Goal: Transaction & Acquisition: Book appointment/travel/reservation

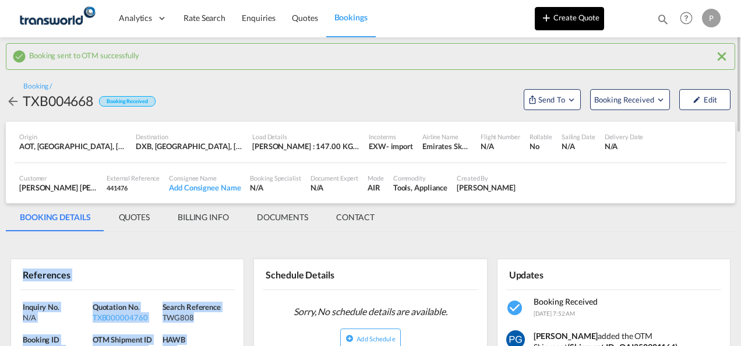
click at [577, 16] on button "Create Quote" at bounding box center [569, 18] width 69 height 23
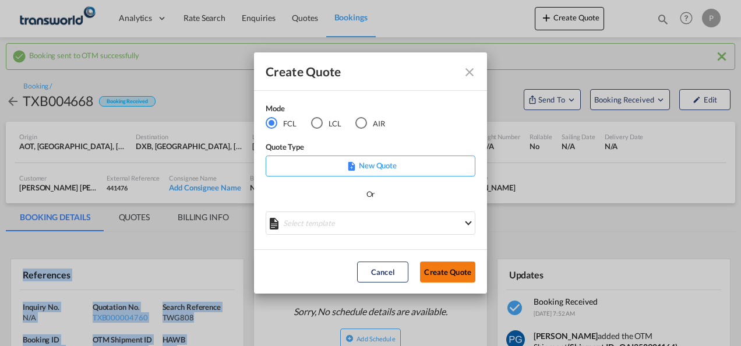
click at [444, 272] on button "Create Quote" at bounding box center [447, 271] width 55 height 21
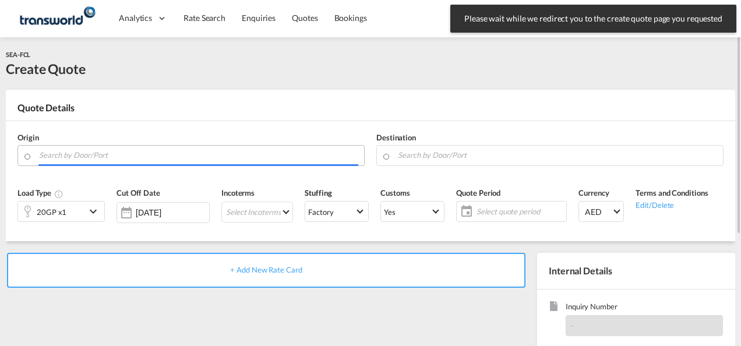
click at [175, 154] on input "Search by Door/Port" at bounding box center [198, 155] width 319 height 20
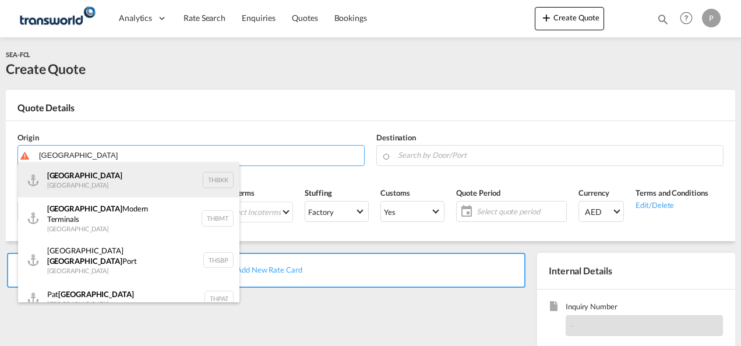
click at [136, 168] on div "Bangkok Thailand THBKK" at bounding box center [128, 179] width 221 height 35
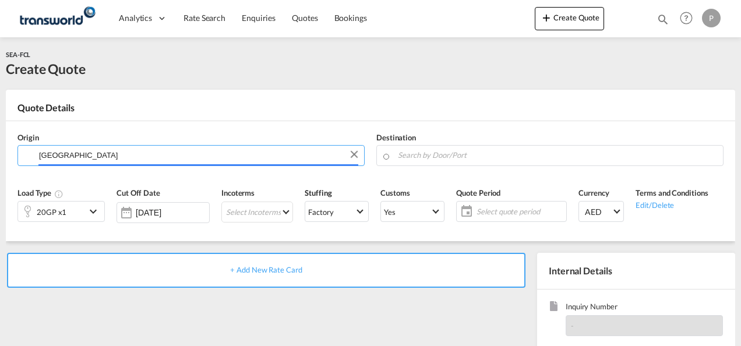
type input "[GEOGRAPHIC_DATA], THBKK"
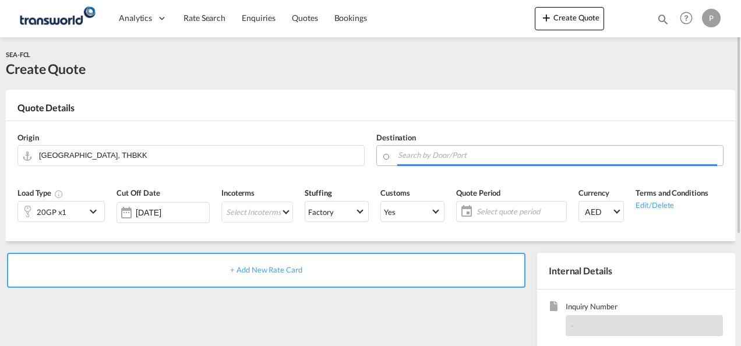
click at [426, 159] on body "Analytics Dashboard Rate Search Enquiries Quotes Bookings" at bounding box center [370, 173] width 741 height 346
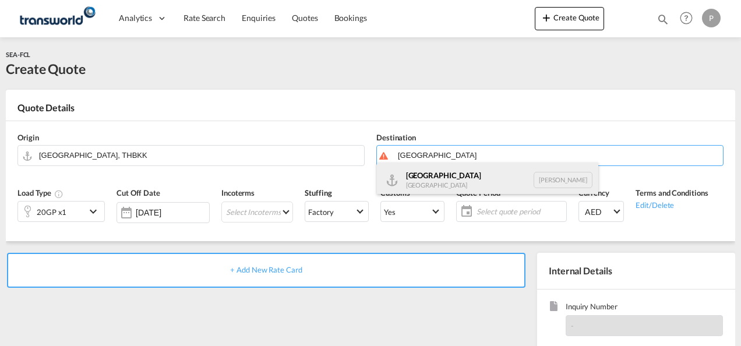
click at [425, 175] on div "Luanda [GEOGRAPHIC_DATA] [PERSON_NAME]" at bounding box center [487, 179] width 221 height 35
type input "Luanda, [PERSON_NAME]"
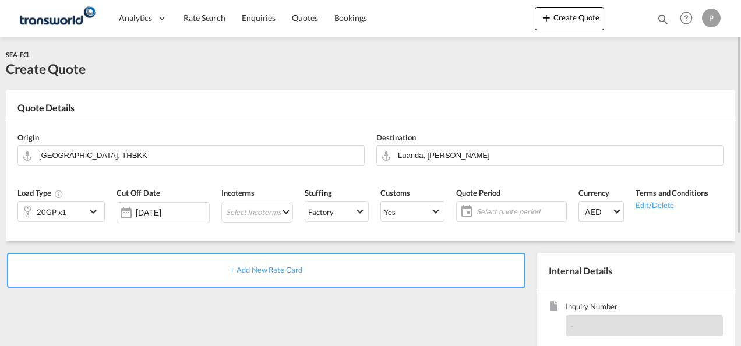
click at [74, 205] on div "20GP x1" at bounding box center [52, 211] width 68 height 20
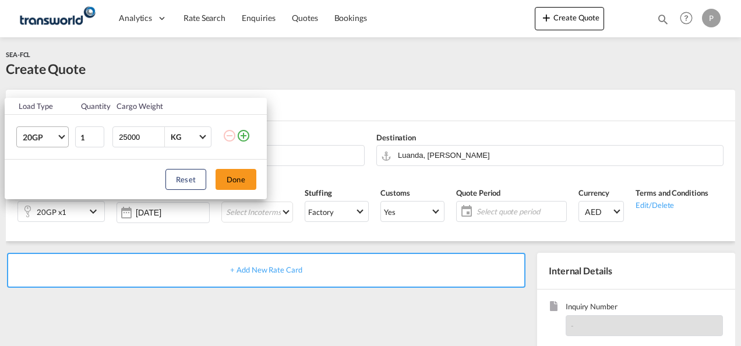
click at [42, 137] on span "20GP" at bounding box center [40, 138] width 34 height 12
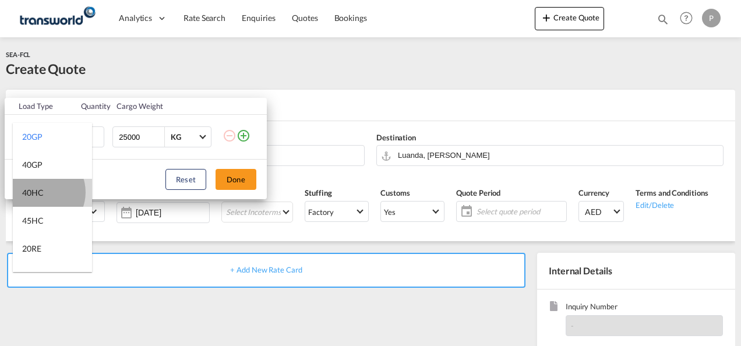
click at [40, 192] on div "40HC" at bounding box center [33, 193] width 22 height 12
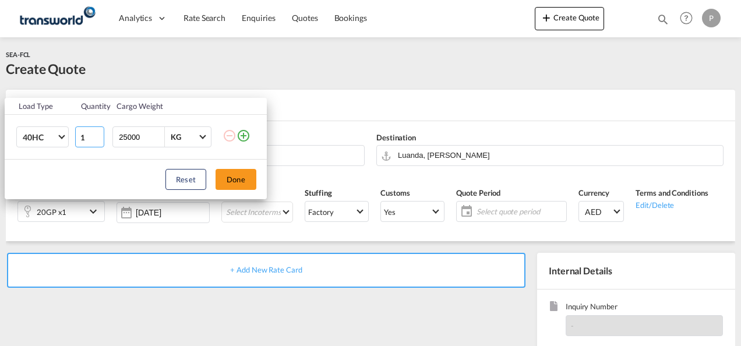
click at [84, 135] on input "1" at bounding box center [89, 136] width 29 height 21
type input "2"
click at [240, 183] on button "Done" at bounding box center [235, 179] width 41 height 21
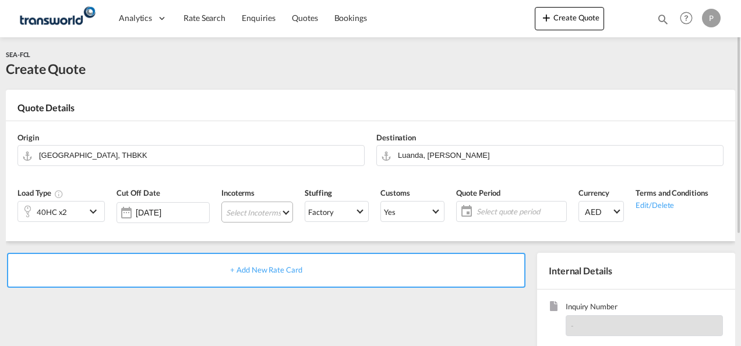
click at [236, 215] on md-select "Select Incoterms FAS - export Free Alongside Ship FCA - export Free Carrier CPT…" at bounding box center [257, 211] width 72 height 21
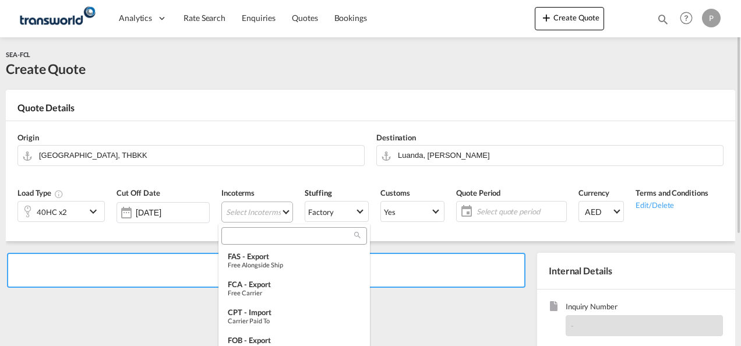
type md-option "[object Object]"
click at [257, 238] on input "search" at bounding box center [289, 236] width 129 height 10
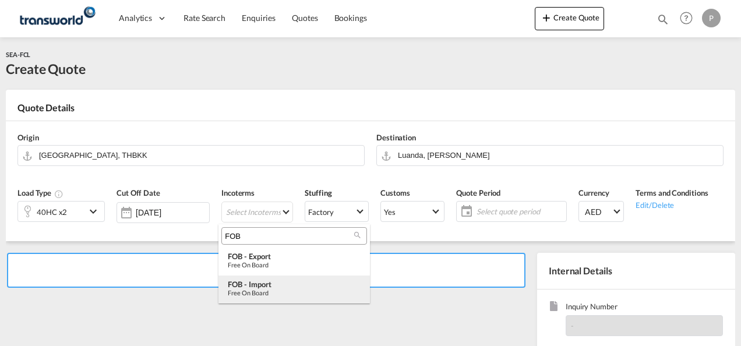
type input "FOB"
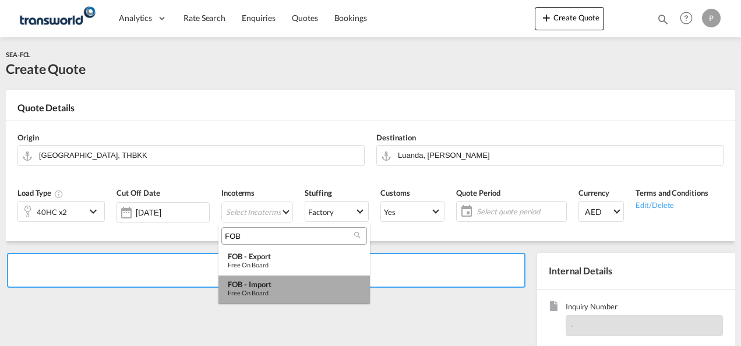
click at [256, 284] on div "FOB - import" at bounding box center [294, 284] width 133 height 9
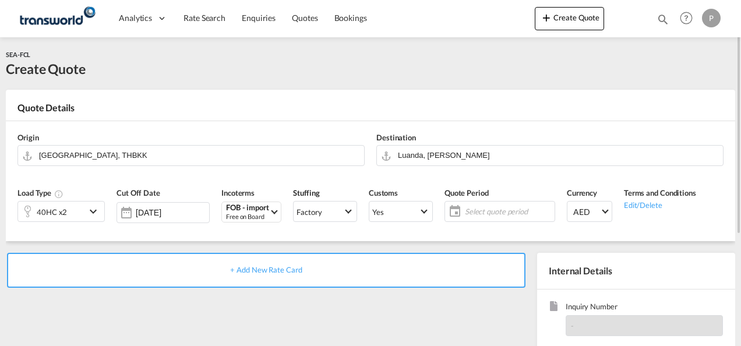
click at [473, 211] on span "Select quote period" at bounding box center [508, 211] width 87 height 10
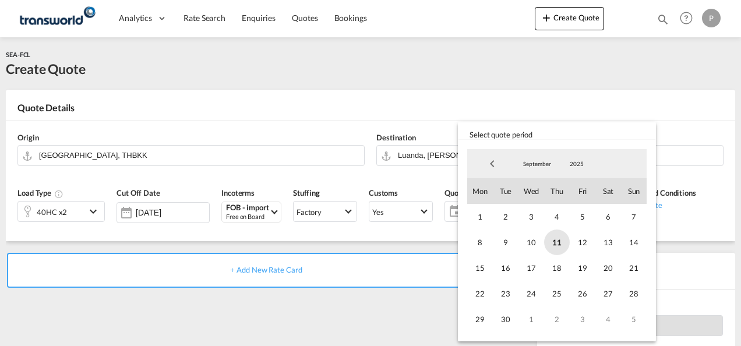
click at [553, 242] on span "11" at bounding box center [557, 242] width 26 height 26
click at [504, 331] on span "30" at bounding box center [506, 319] width 26 height 26
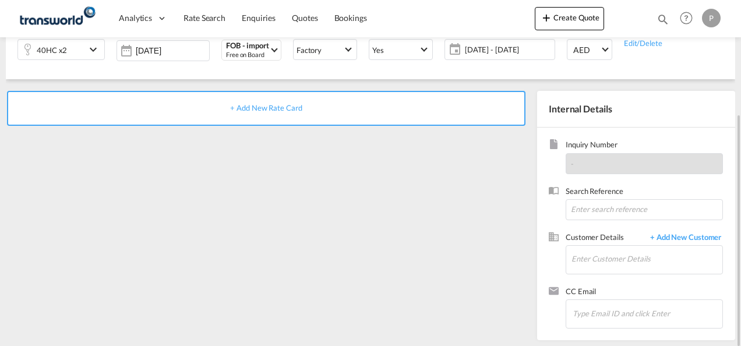
scroll to position [164, 0]
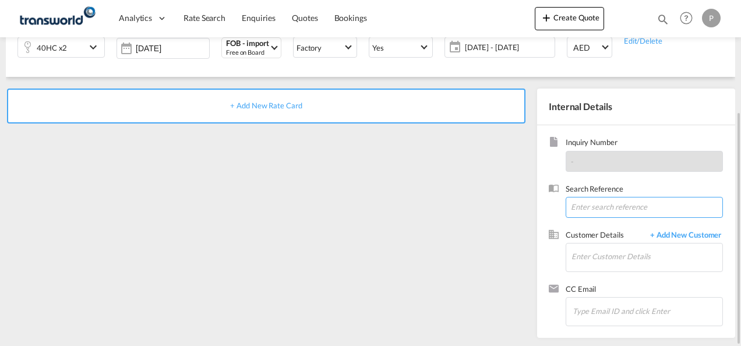
click at [575, 207] on input at bounding box center [643, 207] width 157 height 21
type input "TWG798"
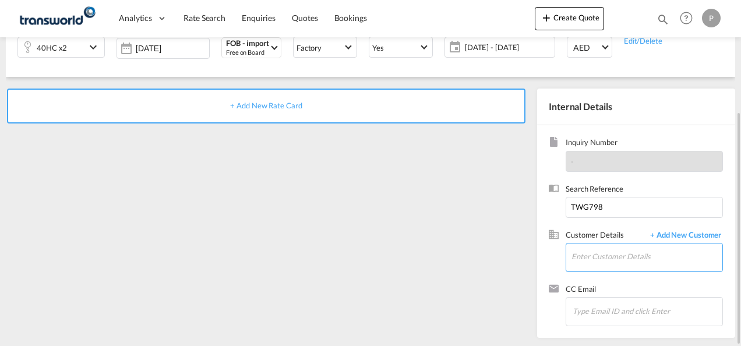
click at [606, 263] on input "Enter Customer Details" at bounding box center [646, 256] width 151 height 26
type input "F"
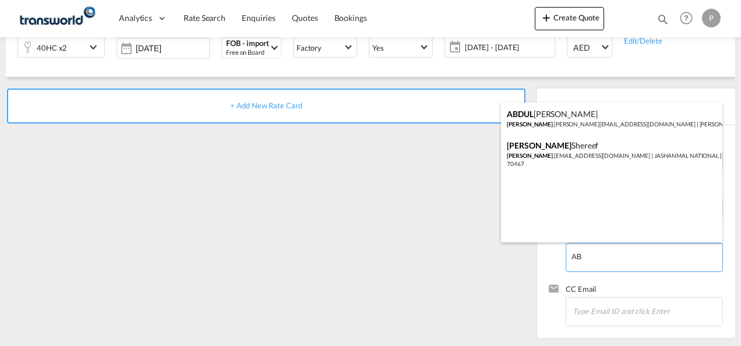
type input "A"
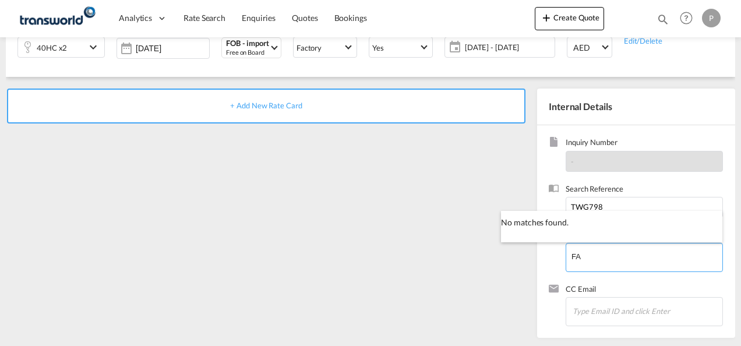
type input "F"
type input "A"
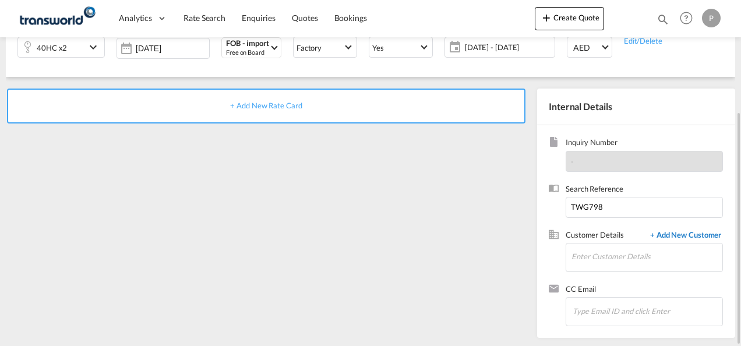
click at [684, 234] on span "+ Add New Customer" at bounding box center [683, 235] width 79 height 13
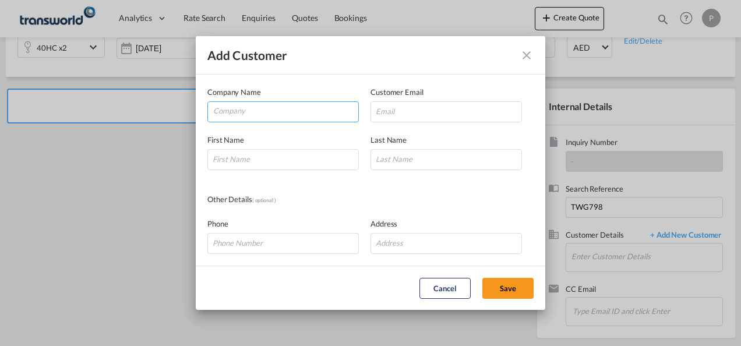
click at [295, 114] on input "Company" at bounding box center [285, 110] width 145 height 17
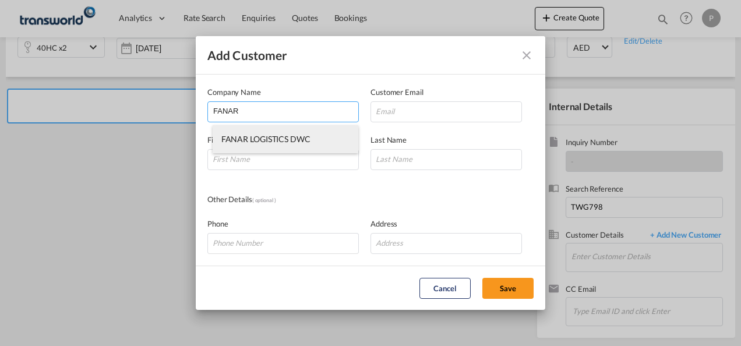
click at [289, 139] on span "FANAR LOGISTICS DWC" at bounding box center [265, 139] width 89 height 10
type input "FANAR LOGISTICS DWC"
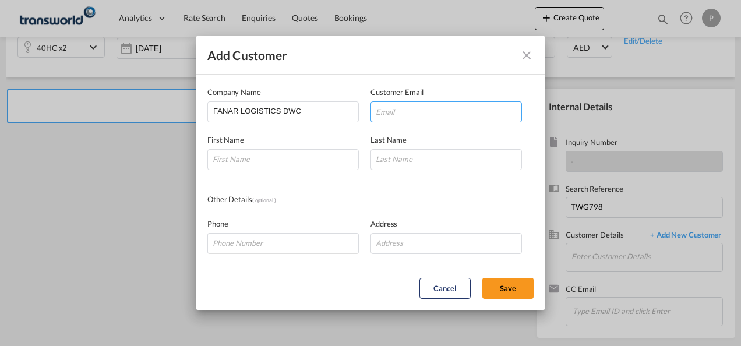
click at [424, 112] on input "Add Customer Company ..." at bounding box center [445, 111] width 151 height 21
paste input "abazeeth@fanargroup.ae"
type input "abazeeth@fanargroup.ae"
click at [272, 153] on input "Add Customer Company ..." at bounding box center [282, 159] width 151 height 21
type input "ABDUL"
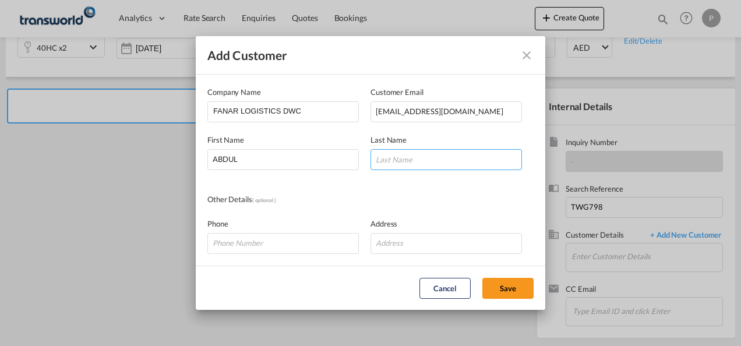
click at [428, 168] on input "Add Customer Company ..." at bounding box center [445, 159] width 151 height 21
type input "BAZEETH"
click at [499, 287] on button "Save" at bounding box center [507, 288] width 51 height 21
type input "FANAR LOGISTICS DWC, ABDUL BAZEETH, abazeeth@fanargroup.ae"
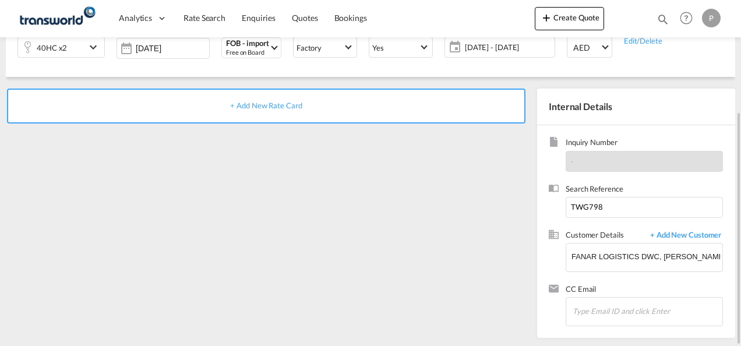
click at [283, 102] on span "+ Add New Rate Card" at bounding box center [266, 105] width 72 height 9
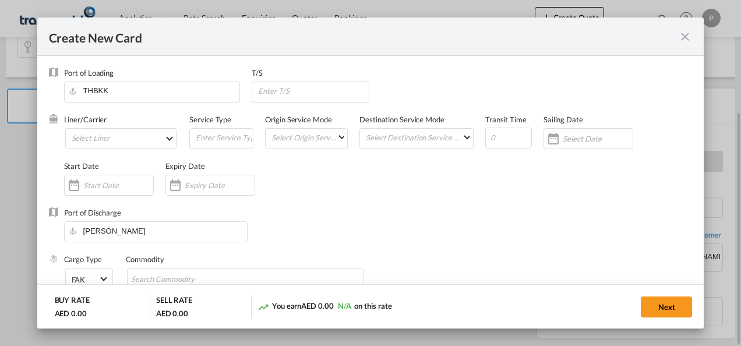
type input "Basic Ocean Freight"
select select "per equipment"
click at [107, 137] on md-select "Select Liner 2HM LOGISTICS D.O.O 2HM LOGISTICS D.O.O. / TDWC-CAPODISTRI 2HM LOG…" at bounding box center [121, 138] width 112 height 21
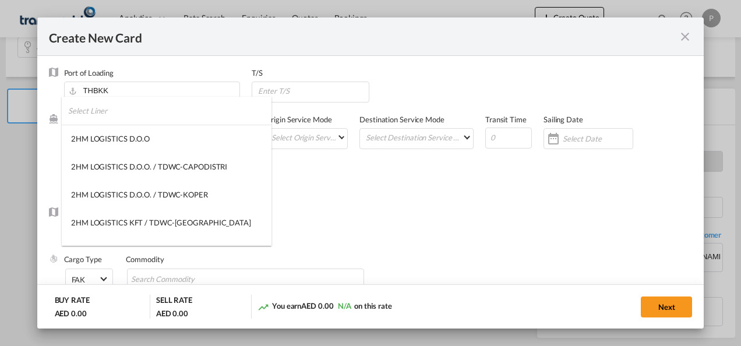
click at [113, 113] on input "search" at bounding box center [169, 111] width 203 height 28
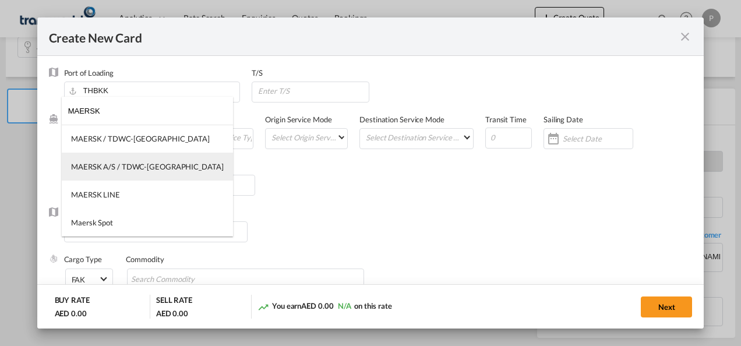
type input "MAERSK"
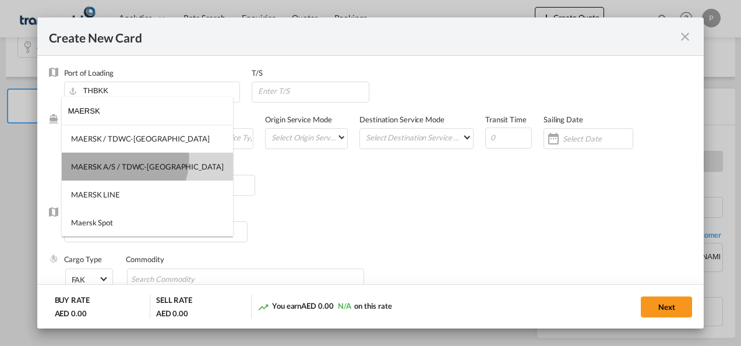
click at [123, 158] on md-option "MAERSK A/S / TDWC-[GEOGRAPHIC_DATA]" at bounding box center [147, 167] width 171 height 28
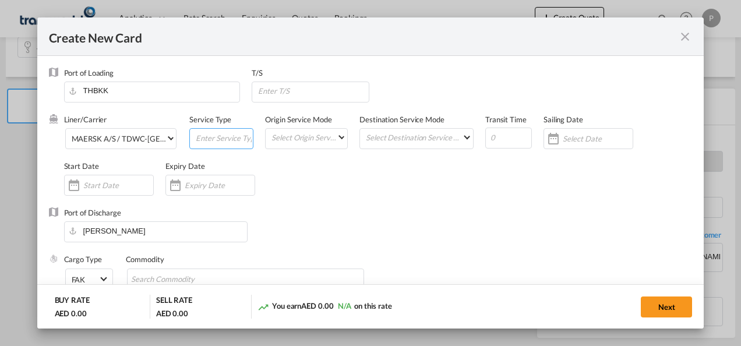
click at [210, 140] on input "Create New Card ..." at bounding box center [223, 137] width 58 height 17
type input "D"
type input "FOB IMPORT"
click at [211, 188] on input "Create New Card ..." at bounding box center [220, 185] width 70 height 9
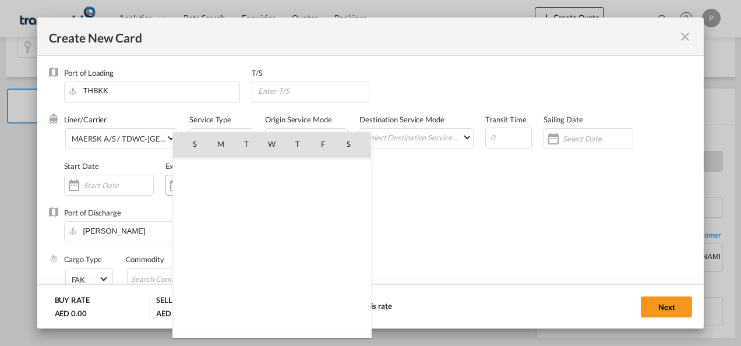
scroll to position [269740, 0]
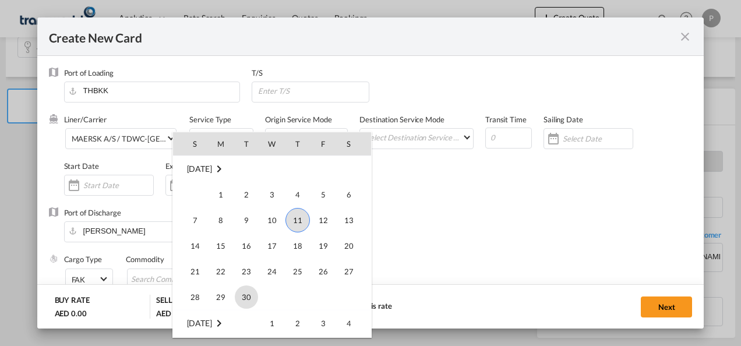
click at [249, 292] on span "30" at bounding box center [246, 296] width 23 height 23
type input "[DATE]"
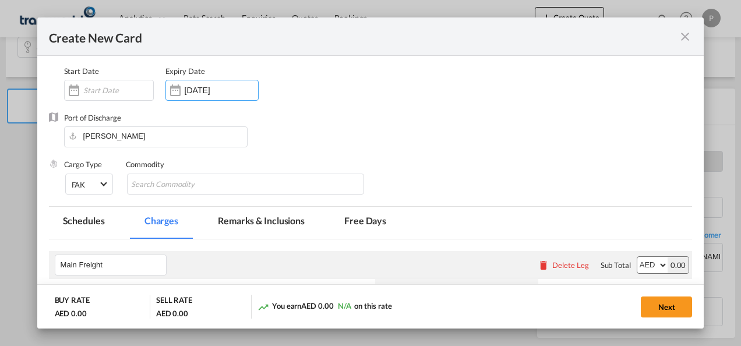
scroll to position [95, 0]
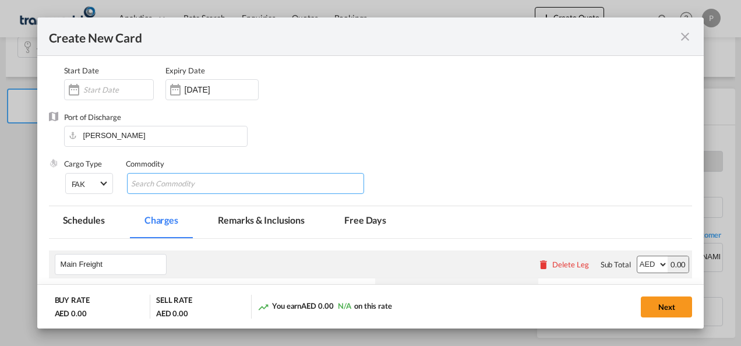
click at [214, 186] on input "Chips input." at bounding box center [184, 184] width 107 height 19
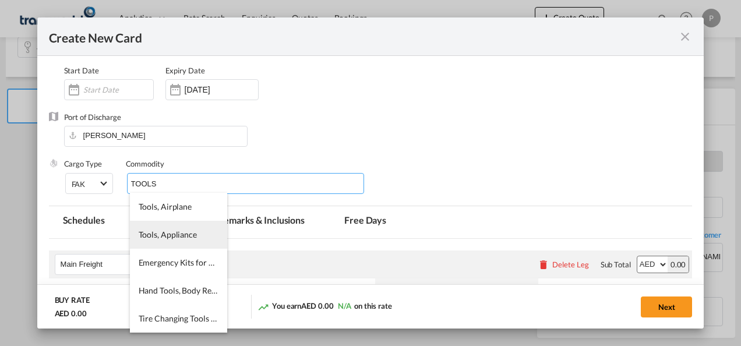
type input "TOOLS"
click at [179, 228] on li "Tools, Appliance" at bounding box center [178, 235] width 97 height 28
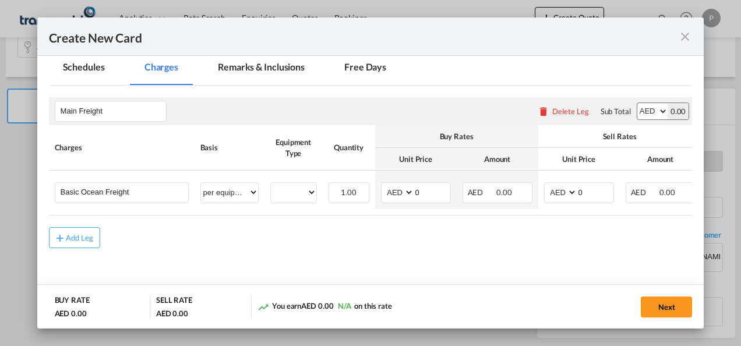
scroll to position [249, 0]
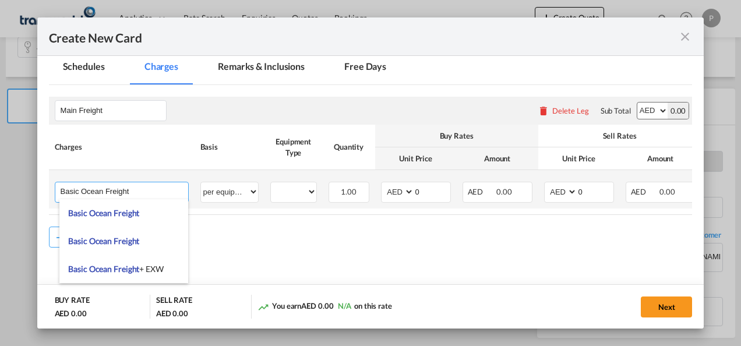
click at [158, 193] on input "Basic Ocean Freight" at bounding box center [125, 190] width 128 height 17
type input "Basic Ocean FreightA"
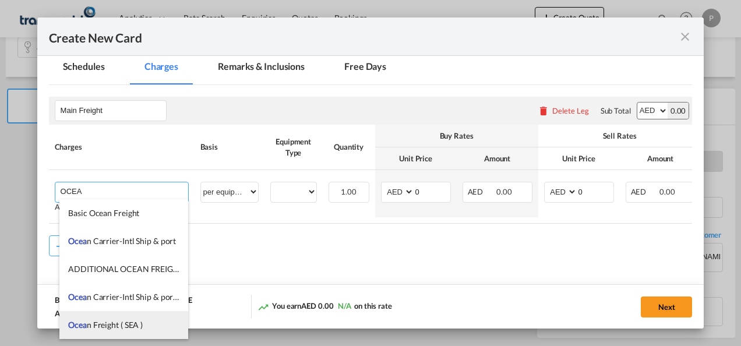
click at [115, 314] on li "Ocea n Freight ( SEA )" at bounding box center [123, 325] width 129 height 28
type input "Ocean Freight ( SEA )"
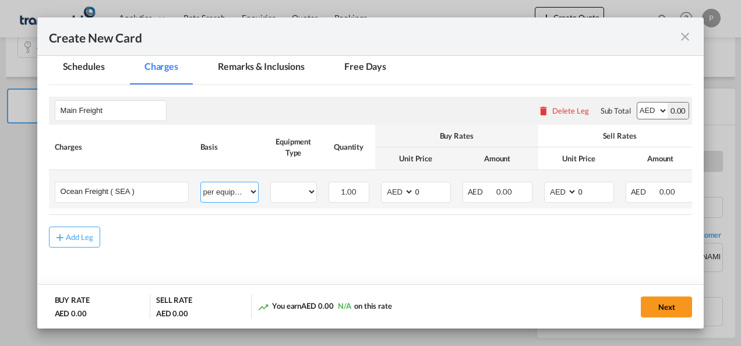
click at [236, 191] on select "per equipment per container per B/L per shipping bill per shipment % on freight…" at bounding box center [229, 191] width 57 height 19
select select "per shipment"
click at [201, 182] on select "per equipment per container per B/L per shipping bill per shipment % on freight…" at bounding box center [229, 191] width 57 height 19
click at [395, 189] on select "AED AFN ALL AMD ANG AOA ARS AUD AWG AZN BAM BBD BDT BGN BHD BIF BMD BND BOB BRL…" at bounding box center [398, 192] width 30 height 16
select select "string:USD"
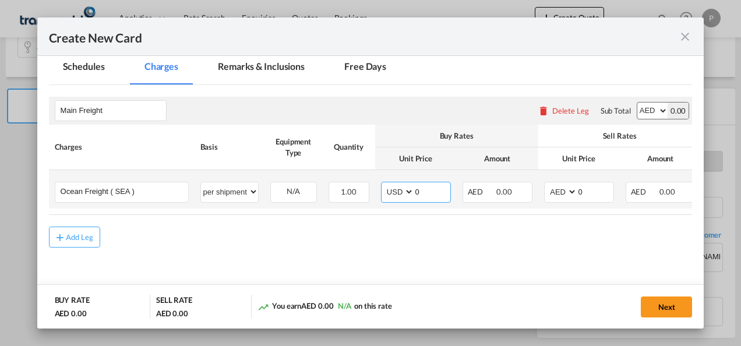
click at [383, 184] on select "AED AFN ALL AMD ANG AOA ARS AUD AWG AZN BAM BBD BDT BGN BHD BIF BMD BND BOB BRL…" at bounding box center [398, 192] width 30 height 16
click at [430, 193] on input "0" at bounding box center [432, 190] width 36 height 17
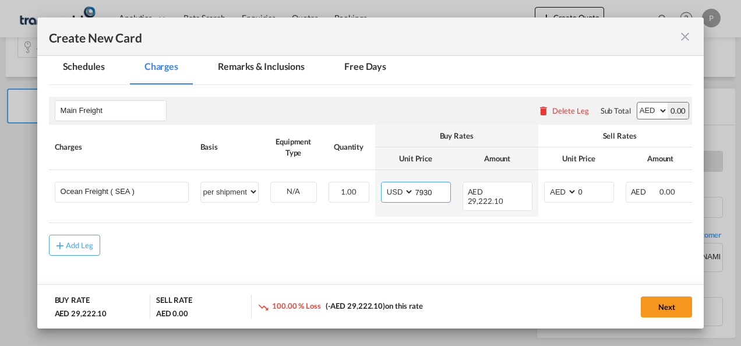
type input "7930"
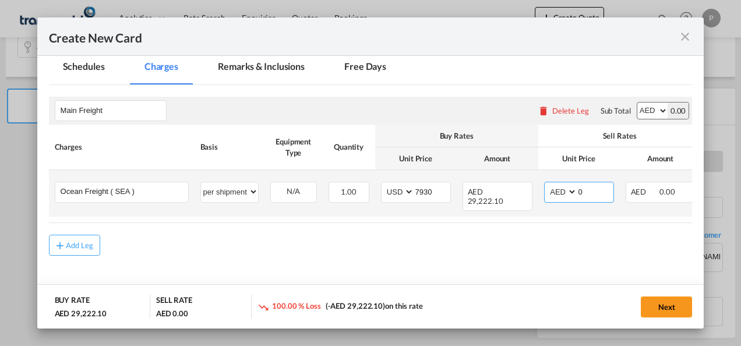
click at [554, 189] on select "AED AFN ALL AMD ANG AOA ARS AUD AWG AZN BAM BBD BDT BGN BHD BIF BMD BND BOB BRL…" at bounding box center [561, 192] width 30 height 16
select select "string:USD"
click at [546, 184] on select "AED AFN ALL AMD ANG AOA ARS AUD AWG AZN BAM BBD BDT BGN BHD BIF BMD BND BOB BRL…" at bounding box center [561, 192] width 30 height 16
click at [588, 193] on input "0" at bounding box center [595, 190] width 36 height 17
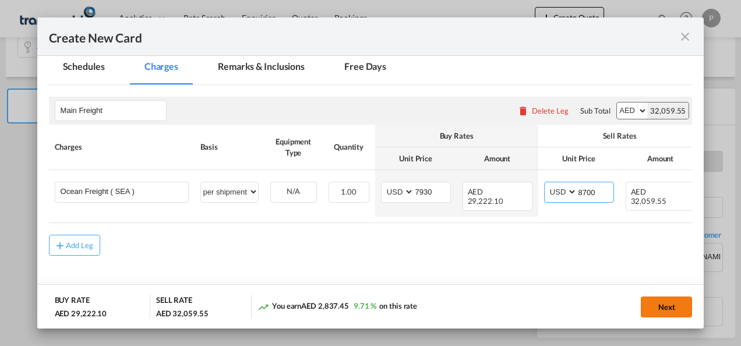
type input "8700"
click at [674, 305] on button "Next" at bounding box center [666, 306] width 51 height 21
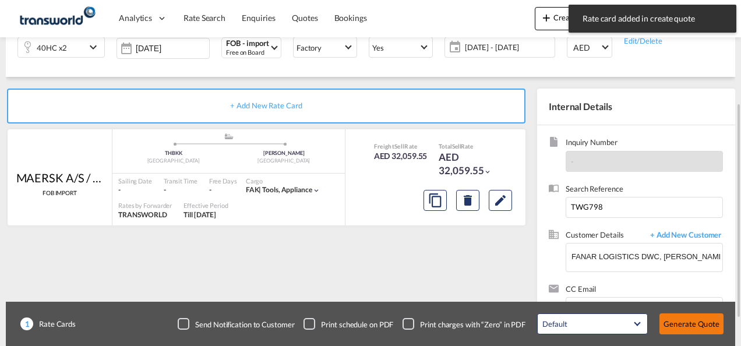
click at [669, 318] on button "Generate Quote" at bounding box center [691, 323] width 64 height 21
click at [677, 325] on button "Generate Quote" at bounding box center [691, 323] width 64 height 21
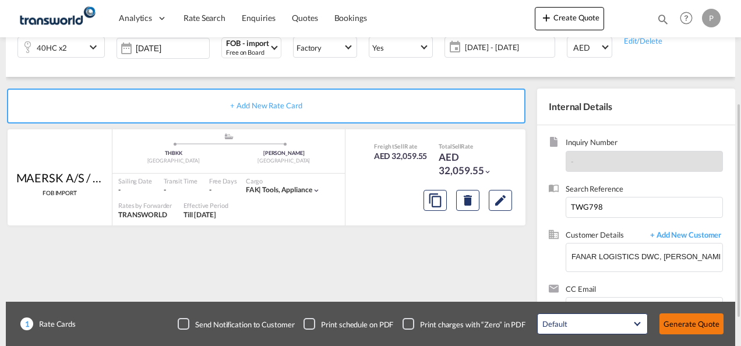
click at [682, 324] on button "Generate Quote" at bounding box center [691, 323] width 64 height 21
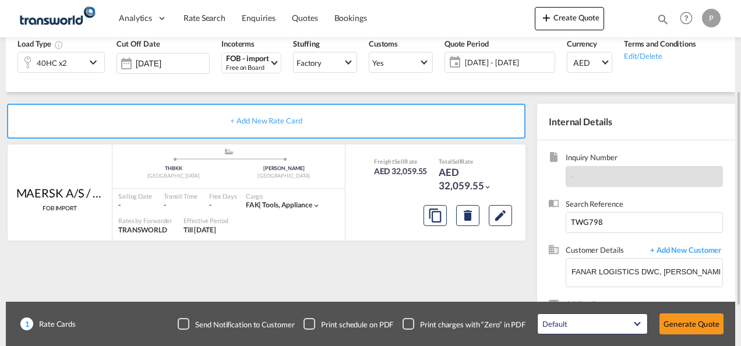
scroll to position [150, 0]
click at [630, 264] on input "FANAR LOGISTICS DWC, ABDUL BAZEETH, abazeeth@fanargroup.ae" at bounding box center [646, 271] width 151 height 26
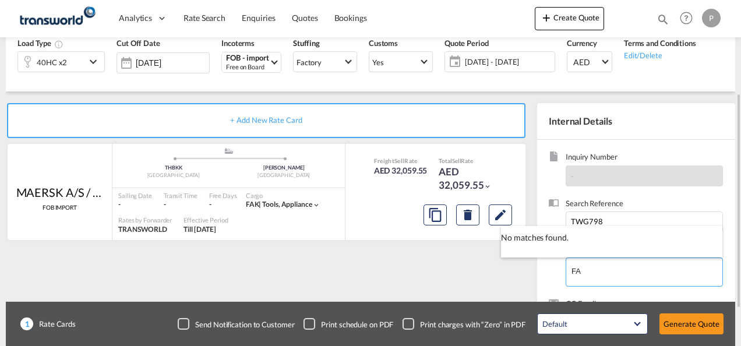
type input "F"
type input "A"
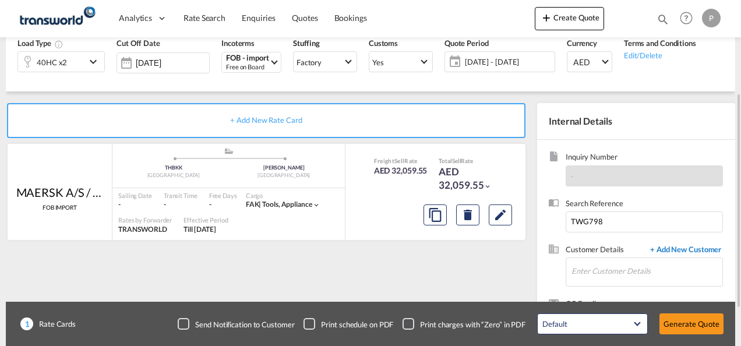
click at [682, 250] on span "+ Add New Customer" at bounding box center [683, 250] width 79 height 13
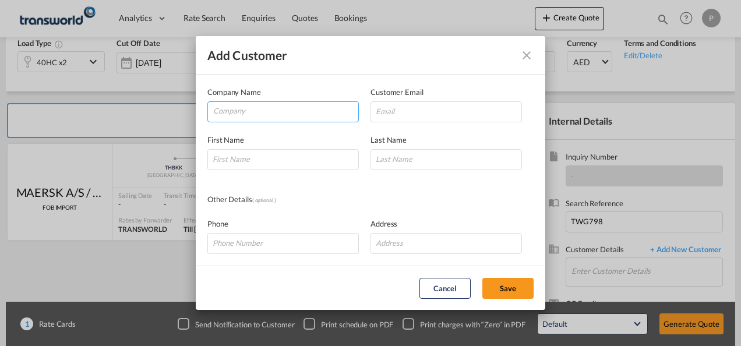
click at [273, 113] on input "Company" at bounding box center [285, 110] width 145 height 17
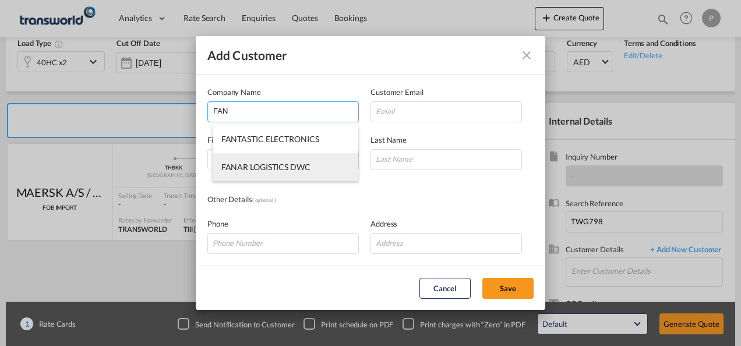
click at [279, 169] on span "FANAR LOGISTICS DWC" at bounding box center [265, 167] width 89 height 10
type input "FANAR LOGISTICS DWC"
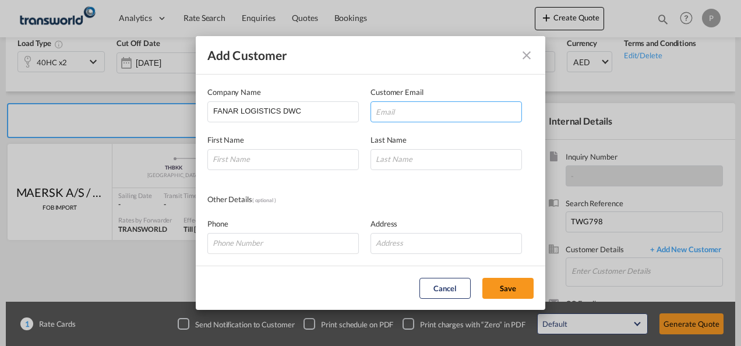
click at [391, 112] on input "Add Customer Company ..." at bounding box center [445, 111] width 151 height 21
type input "abazeeth@fanargroup.ae"
type input "ABDUL"
type input "BAZEETH"
click at [510, 290] on button "Save" at bounding box center [507, 288] width 51 height 21
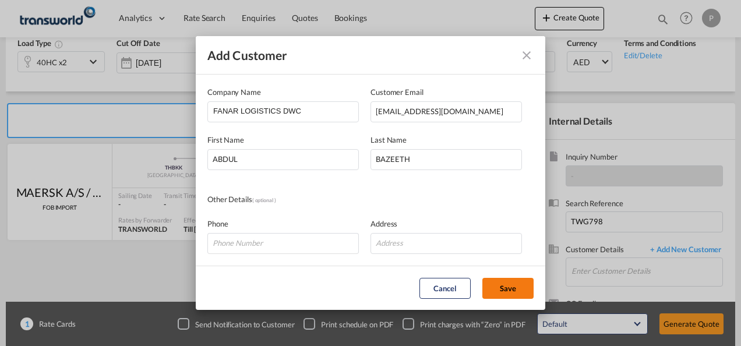
type input "FANAR LOGISTICS DWC, ABDUL BAZEETH, abazeeth@fanargroup.ae"
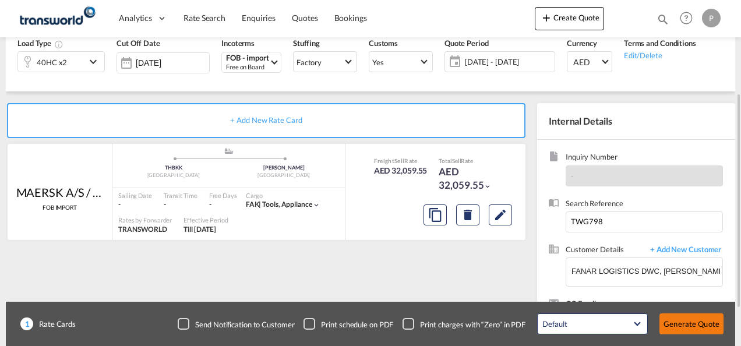
click at [711, 327] on button "Generate Quote" at bounding box center [691, 323] width 64 height 21
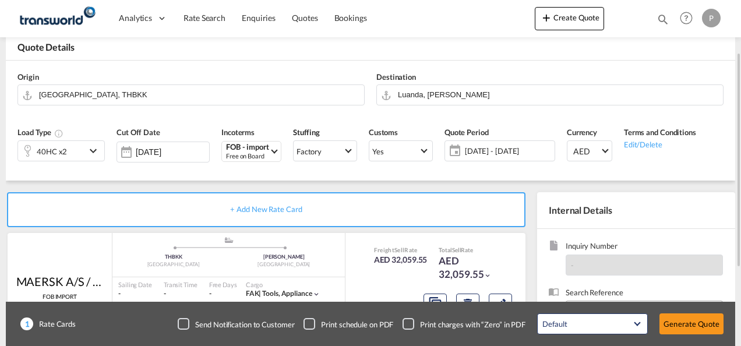
scroll to position [208, 0]
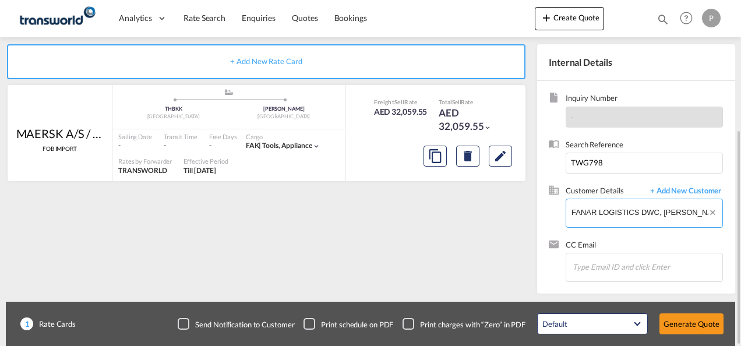
click at [613, 208] on input "FANAR LOGISTICS DWC, ABDUL BAZEETH, abazeeth@fanargroup.ae" at bounding box center [646, 212] width 151 height 26
click at [664, 194] on span "+ Add New Customer" at bounding box center [683, 191] width 79 height 13
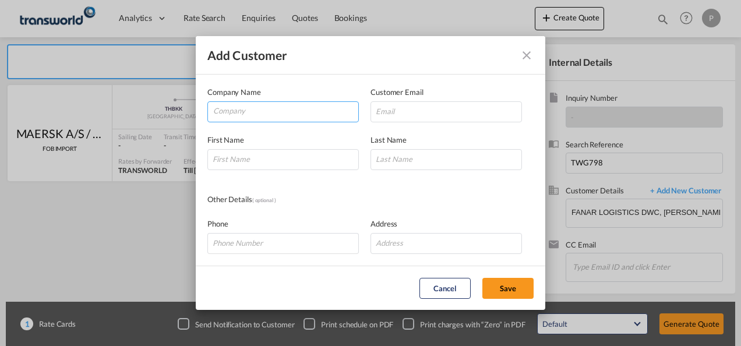
click at [302, 113] on input "Company" at bounding box center [285, 110] width 145 height 17
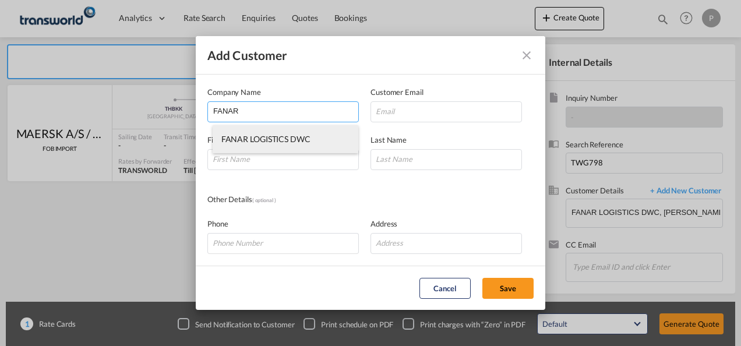
click at [297, 137] on span "FANAR LOGISTICS DWC" at bounding box center [265, 139] width 89 height 10
type input "FANAR LOGISTICS DWC"
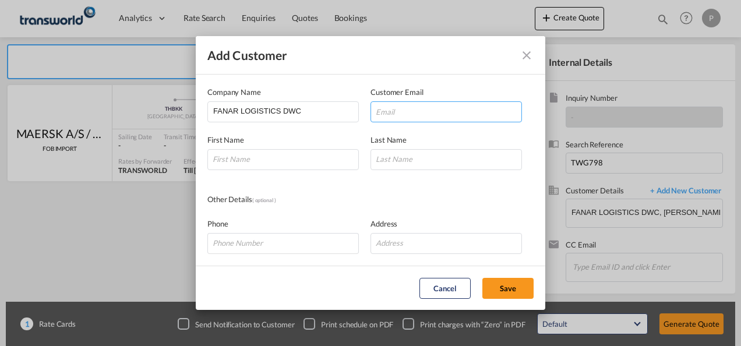
click at [409, 115] on input "Add Customer Company ..." at bounding box center [445, 111] width 151 height 21
paste input "abazeeth@fanargroup.ae>"
type input "abazeeth@fanargroup.ae"
click at [482, 278] on button "Save" at bounding box center [507, 288] width 51 height 21
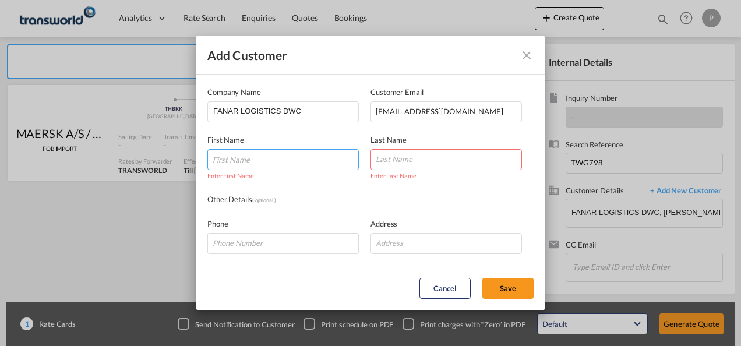
click at [297, 160] on input "Add Customer Company ..." at bounding box center [282, 159] width 151 height 21
type input "ABDUL"
click at [396, 162] on input "Add Customer Company ..." at bounding box center [445, 159] width 151 height 21
type input "BAZEETH"
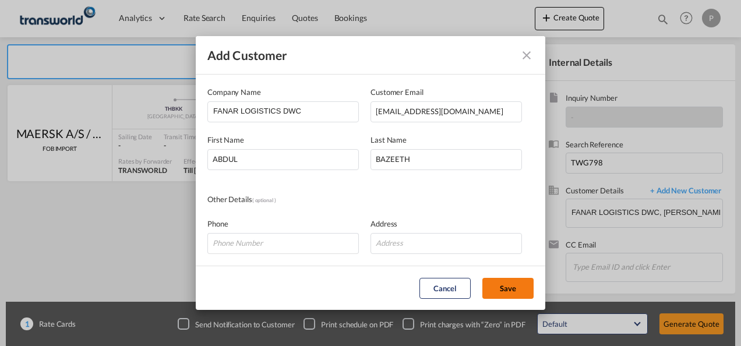
click at [508, 288] on button "Save" at bounding box center [507, 288] width 51 height 21
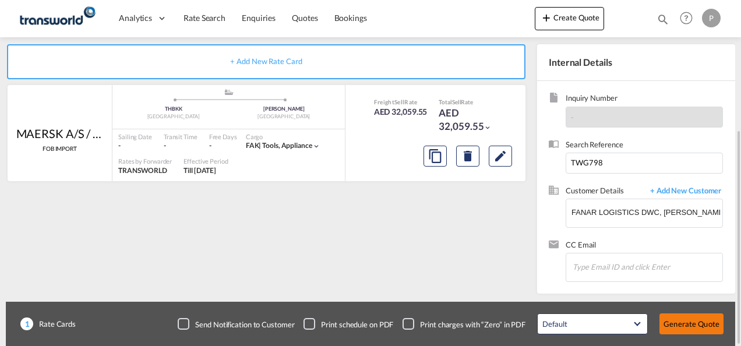
click at [694, 317] on button "Generate Quote" at bounding box center [691, 323] width 64 height 21
click at [432, 158] on md-icon "assets/icons/custom/copyQuote.svg" at bounding box center [435, 156] width 14 height 14
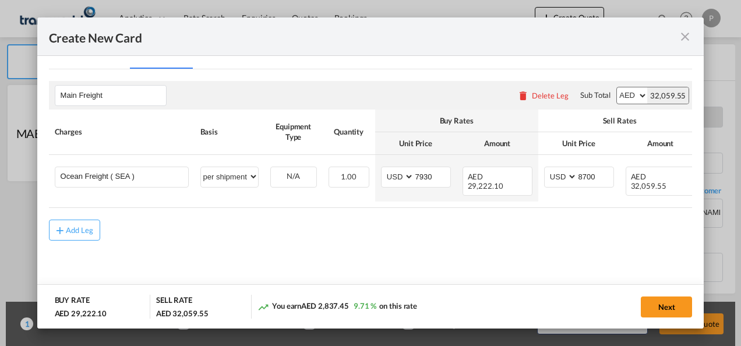
scroll to position [297, 0]
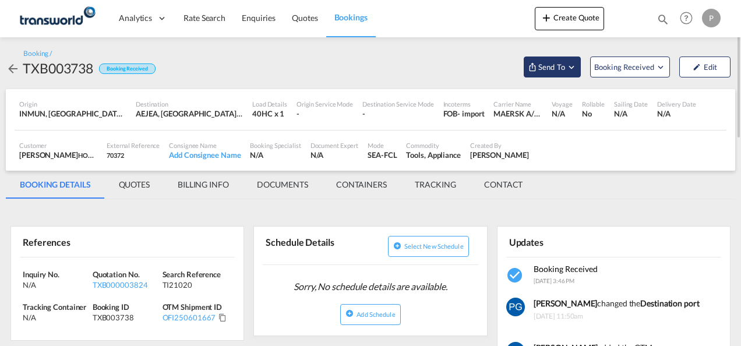
click at [564, 68] on span "Send To" at bounding box center [551, 67] width 29 height 12
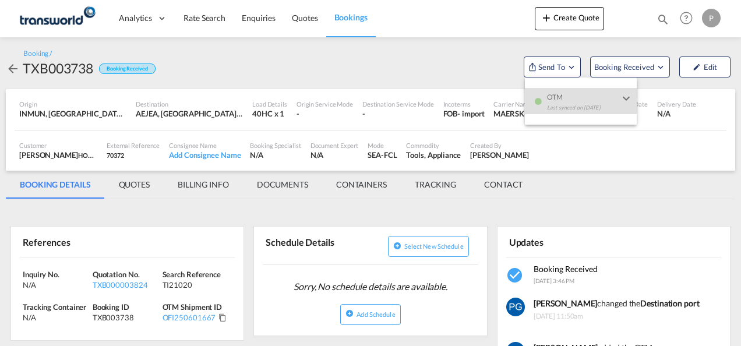
click at [578, 27] on md-backdrop at bounding box center [370, 173] width 741 height 346
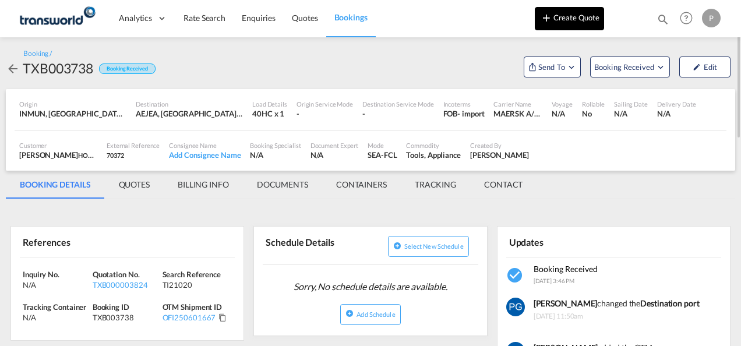
click at [553, 27] on button "Create Quote" at bounding box center [569, 18] width 69 height 23
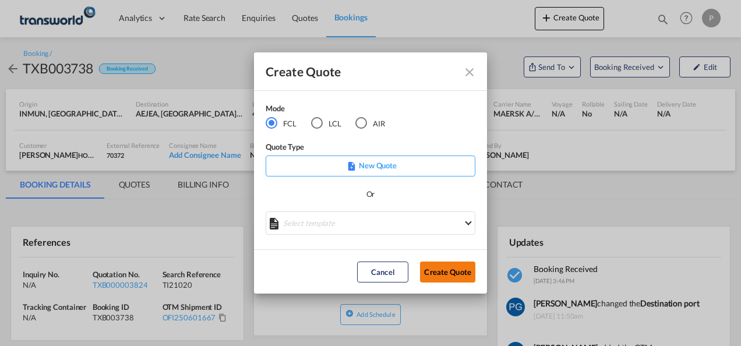
click at [448, 266] on button "Create Quote" at bounding box center [447, 271] width 55 height 21
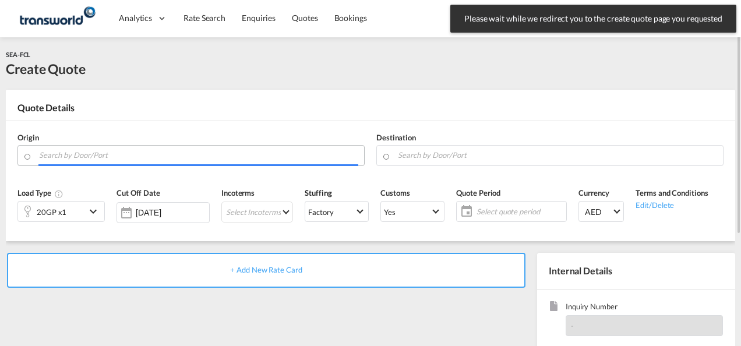
click at [154, 153] on input "Search by Door/Port" at bounding box center [198, 155] width 319 height 20
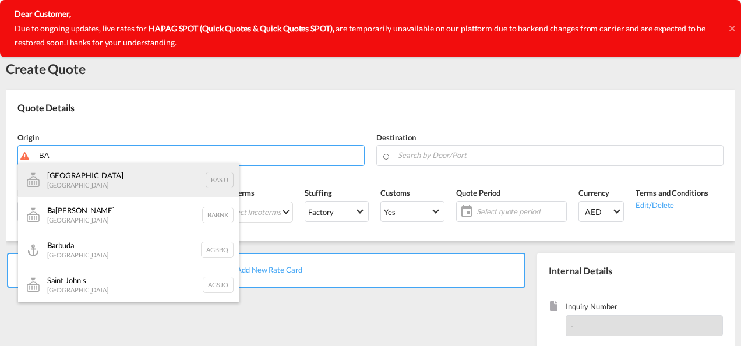
click at [142, 168] on div "[GEOGRAPHIC_DATA] [GEOGRAPHIC_DATA] BASJJ" at bounding box center [128, 179] width 221 height 35
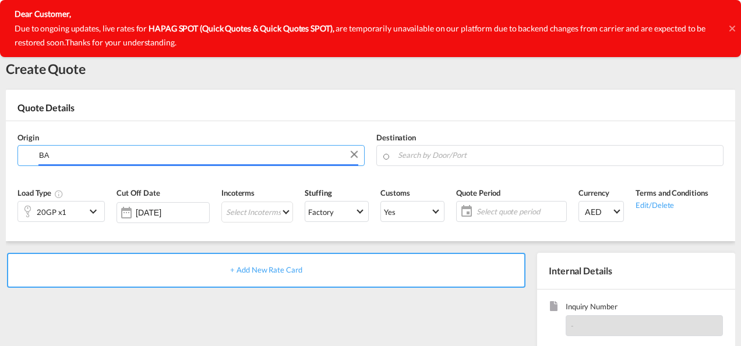
type input "[GEOGRAPHIC_DATA], BASJJ"
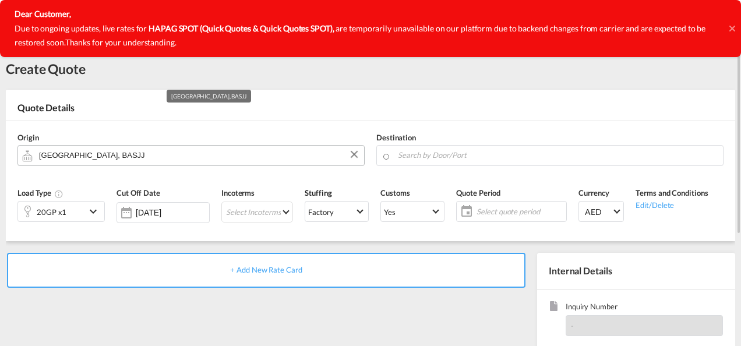
click at [131, 155] on input "[GEOGRAPHIC_DATA], BASJJ" at bounding box center [198, 155] width 319 height 20
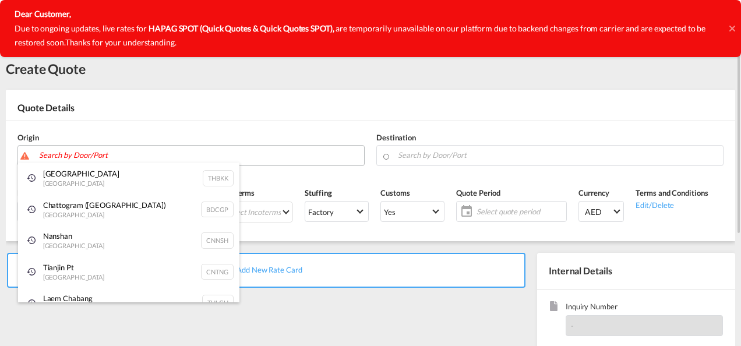
type input "N"
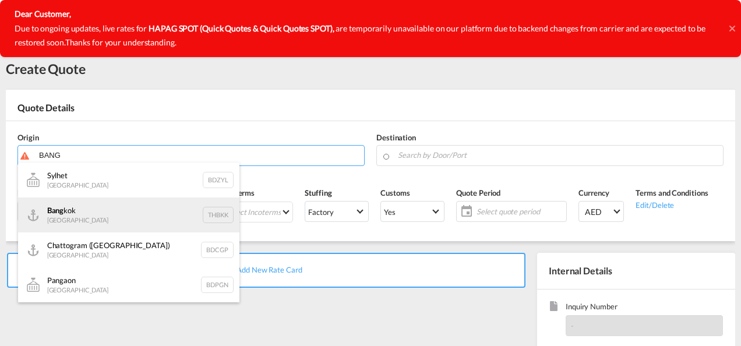
click at [86, 207] on div "Bang kok [GEOGRAPHIC_DATA] THBKK" at bounding box center [128, 214] width 221 height 35
type input "[GEOGRAPHIC_DATA], THBKK"
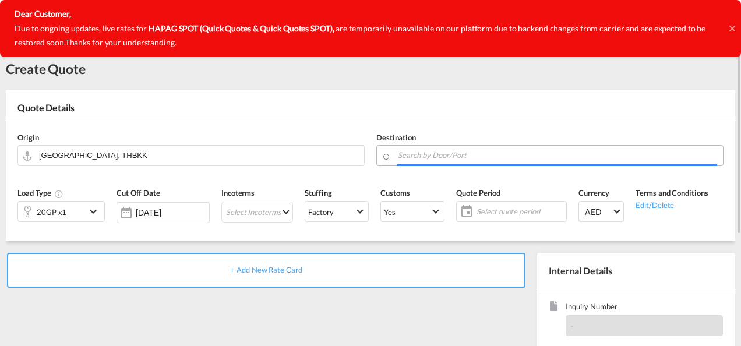
click at [404, 153] on input "Search by Door/Port" at bounding box center [557, 155] width 319 height 20
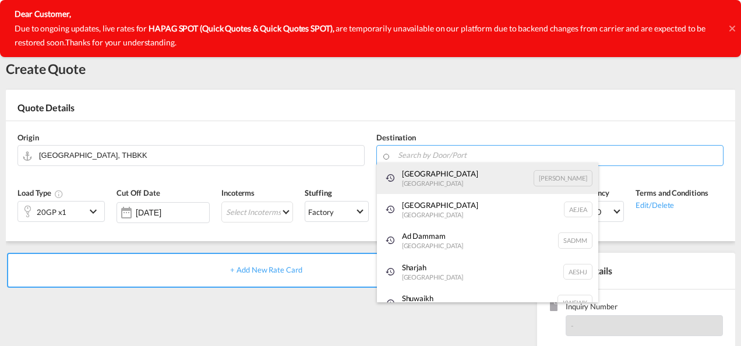
click at [414, 188] on div "Luanda [GEOGRAPHIC_DATA] [PERSON_NAME]" at bounding box center [487, 177] width 221 height 31
type input "Luanda, [PERSON_NAME]"
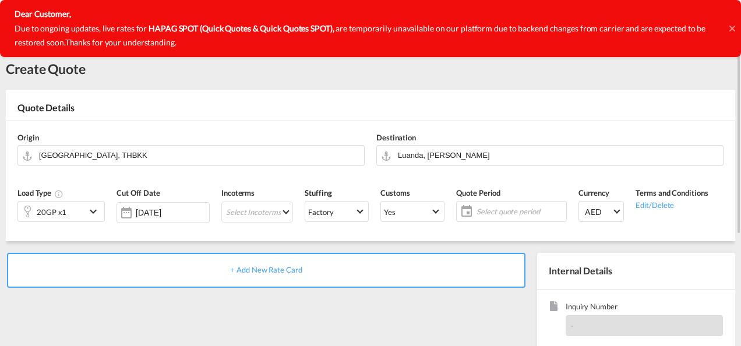
click at [100, 212] on md-icon "icon-chevron-down" at bounding box center [94, 211] width 17 height 14
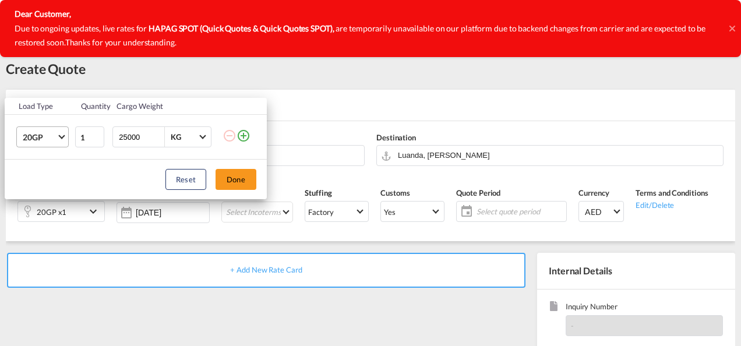
click at [54, 136] on span "20GP" at bounding box center [40, 138] width 34 height 12
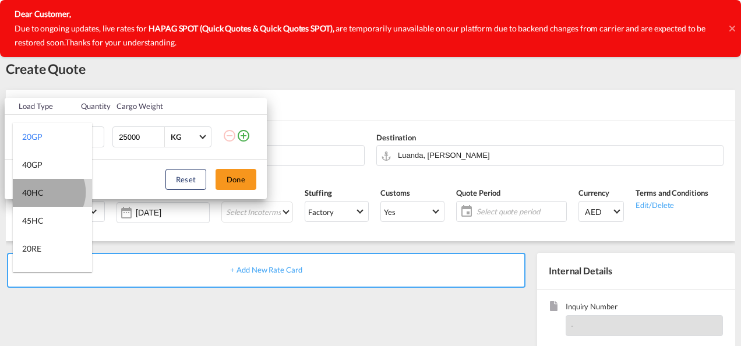
click at [44, 192] on md-option "40HC" at bounding box center [52, 193] width 79 height 28
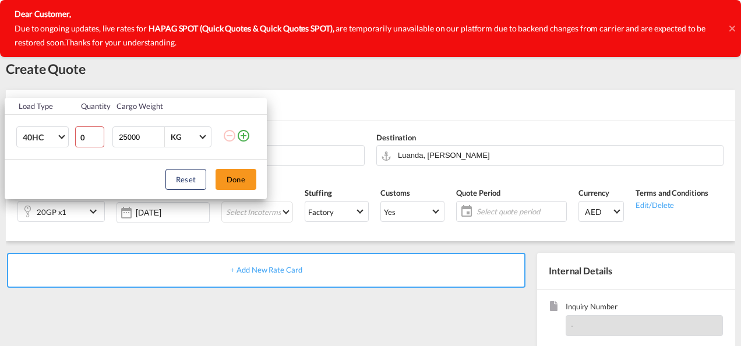
click at [99, 141] on input "0" at bounding box center [89, 136] width 29 height 21
click at [99, 135] on input "1" at bounding box center [89, 136] width 29 height 21
type input "2"
click at [99, 135] on input "2" at bounding box center [89, 136] width 29 height 21
click at [225, 176] on button "Done" at bounding box center [235, 179] width 41 height 21
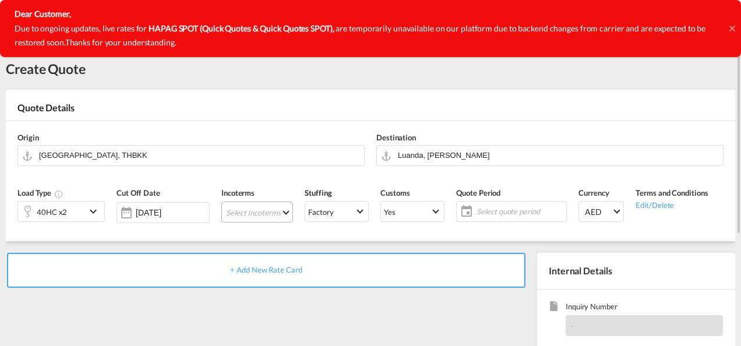
click at [235, 210] on md-select "Select Incoterms DAP - export Delivered at Place CIF - export Cost,Insurance an…" at bounding box center [257, 211] width 72 height 21
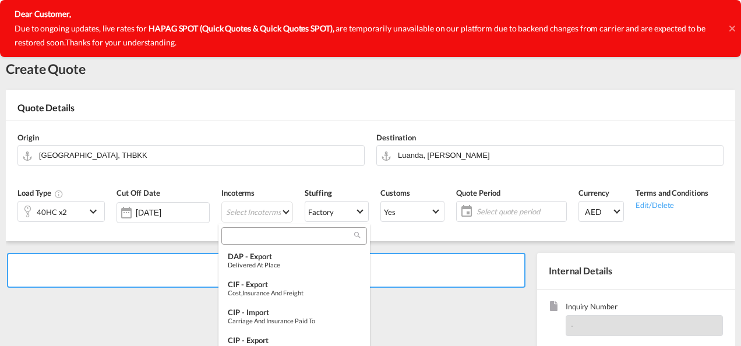
click at [240, 232] on input "search" at bounding box center [289, 236] width 129 height 10
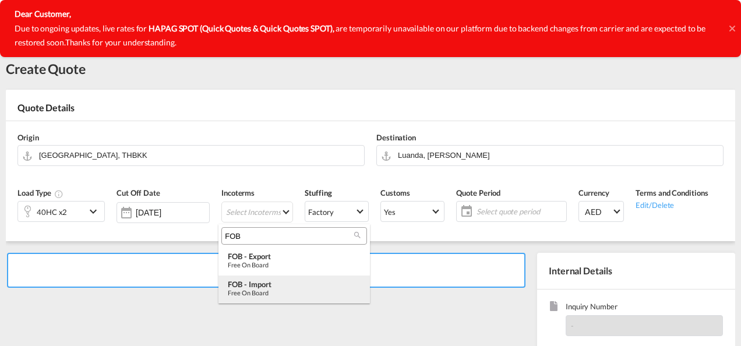
type input "FOB"
click at [255, 280] on div "FOB - import" at bounding box center [294, 284] width 133 height 9
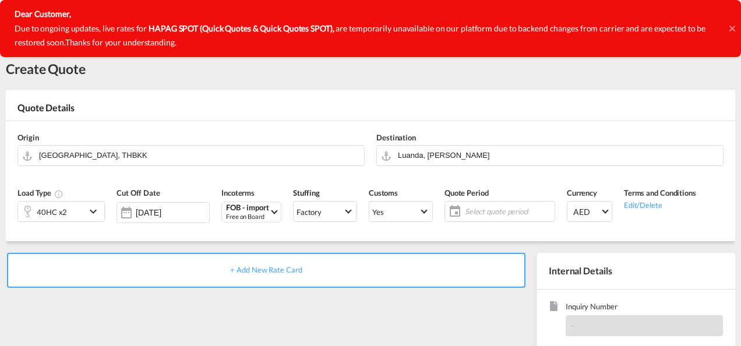
click at [731, 27] on icon at bounding box center [731, 29] width 6 height 6
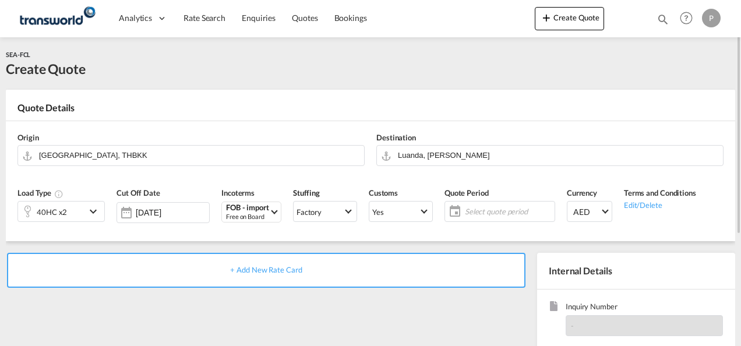
click at [487, 214] on span "Select quote period" at bounding box center [508, 211] width 87 height 10
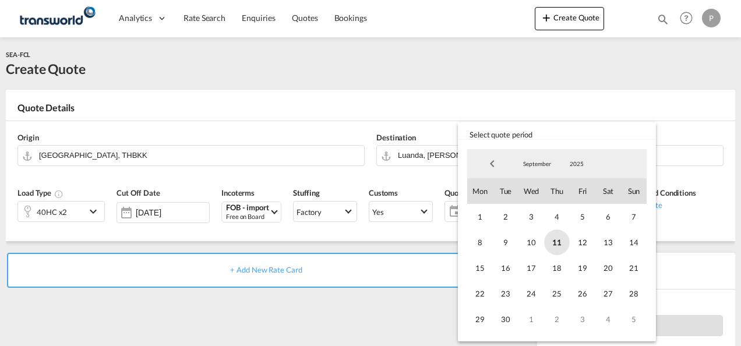
click at [552, 247] on span "11" at bounding box center [557, 242] width 26 height 26
click at [501, 321] on span "30" at bounding box center [506, 319] width 26 height 26
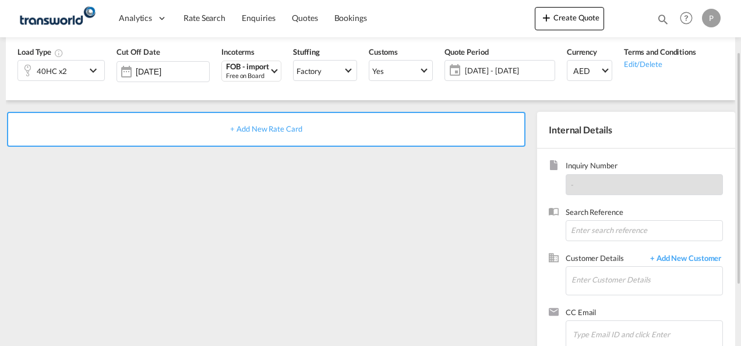
scroll to position [143, 0]
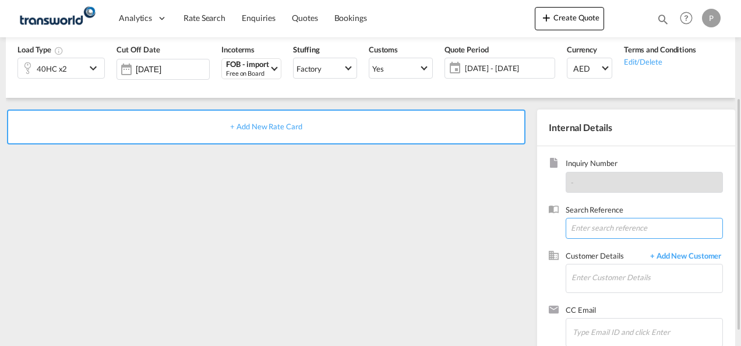
click at [592, 228] on input at bounding box center [643, 228] width 157 height 21
type input "TWG798"
click at [589, 272] on input "Enter Customer Details" at bounding box center [646, 277] width 151 height 26
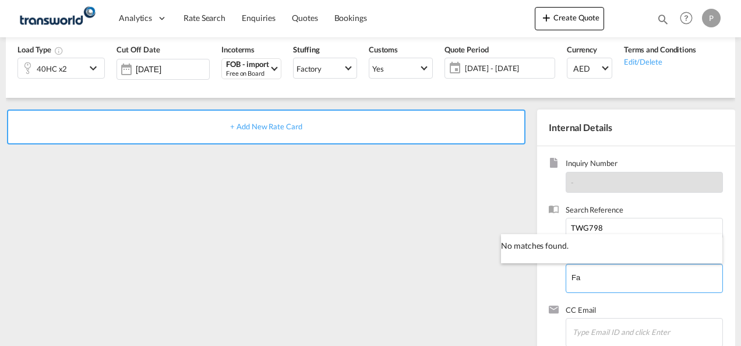
type input "F"
type input "a"
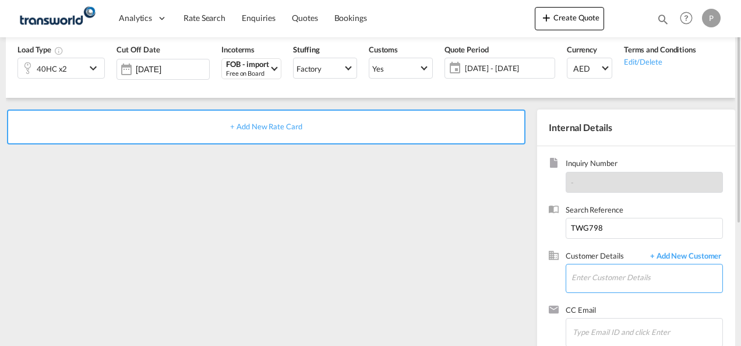
scroll to position [0, 0]
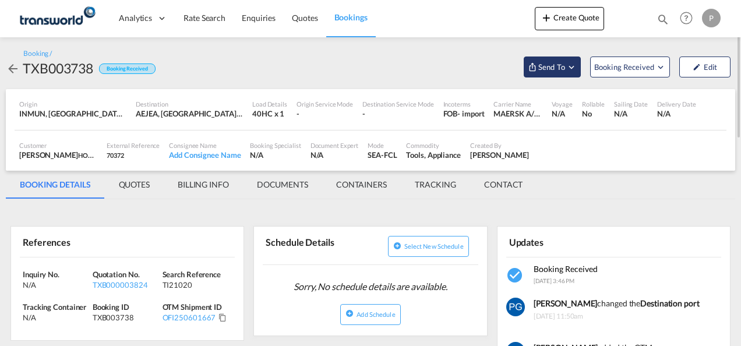
click at [561, 70] on span "Send To" at bounding box center [551, 67] width 29 height 12
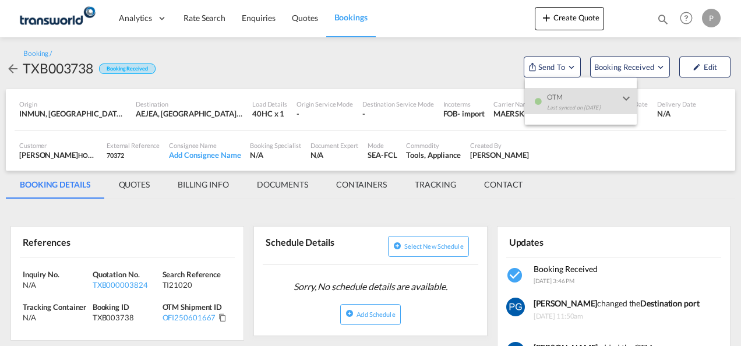
click at [567, 16] on md-backdrop at bounding box center [370, 173] width 741 height 346
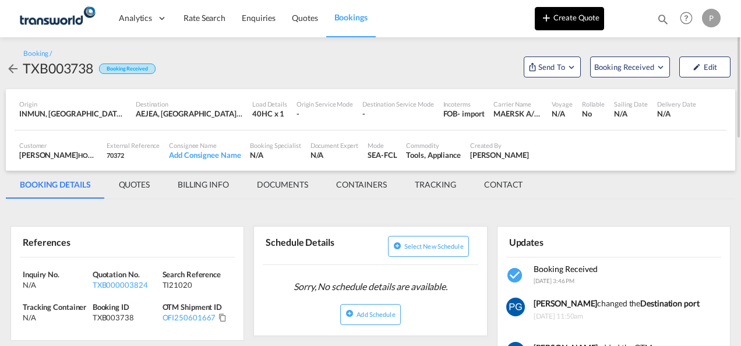
click at [580, 13] on button "Create Quote" at bounding box center [569, 18] width 69 height 23
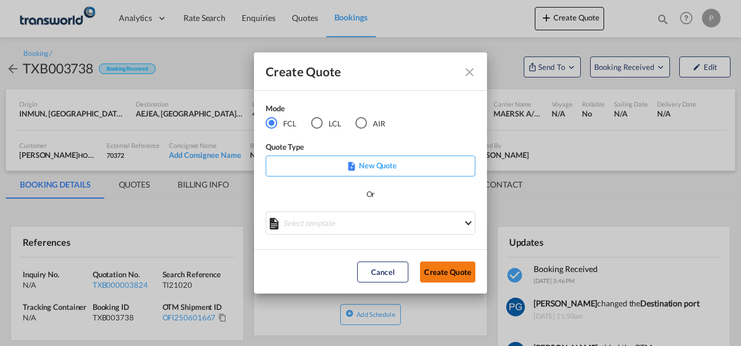
click at [444, 268] on button "Create Quote" at bounding box center [447, 271] width 55 height 21
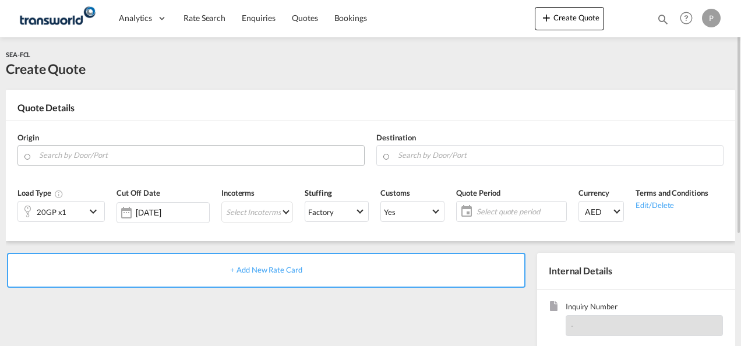
click at [313, 154] on input "Search by Door/Port" at bounding box center [198, 155] width 319 height 20
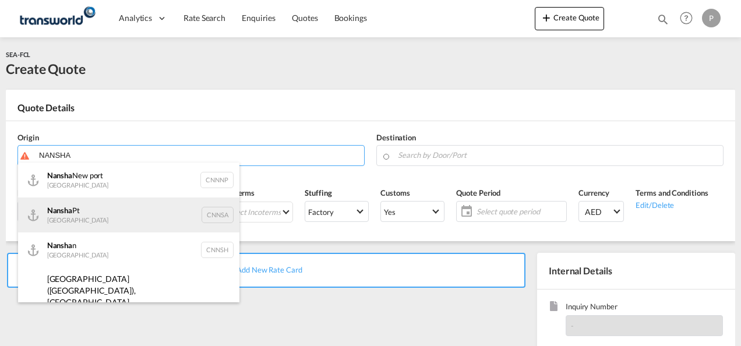
click at [130, 218] on div "Nansha Pt China CNNSA" at bounding box center [128, 214] width 221 height 35
type input "Nansha Pt, CNNSA"
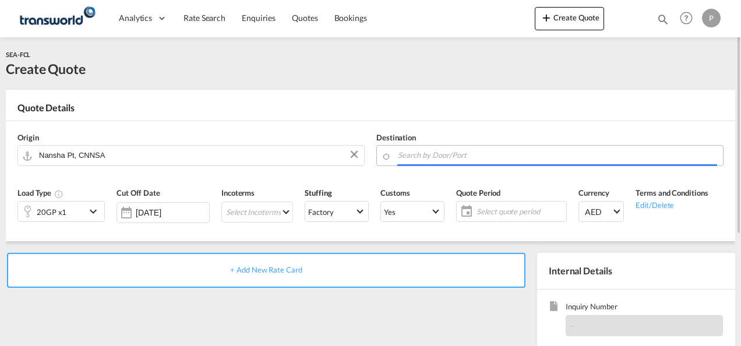
click at [440, 160] on body "Analytics Dashboard Rate Search Enquiries Quotes Bookings" at bounding box center [370, 173] width 741 height 346
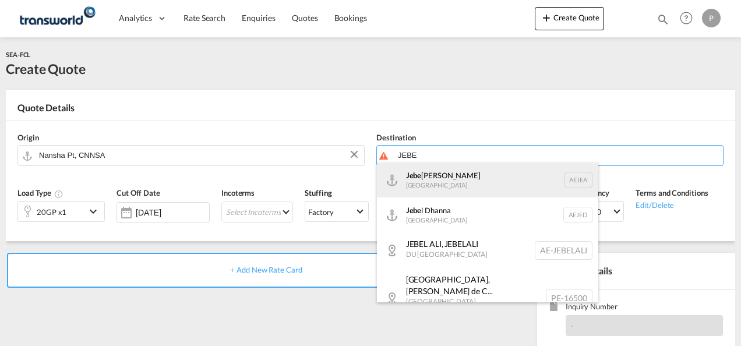
click at [433, 191] on div "Jebe l Ali [GEOGRAPHIC_DATA] [GEOGRAPHIC_DATA]" at bounding box center [487, 179] width 221 height 35
type input "[GEOGRAPHIC_DATA], [GEOGRAPHIC_DATA]"
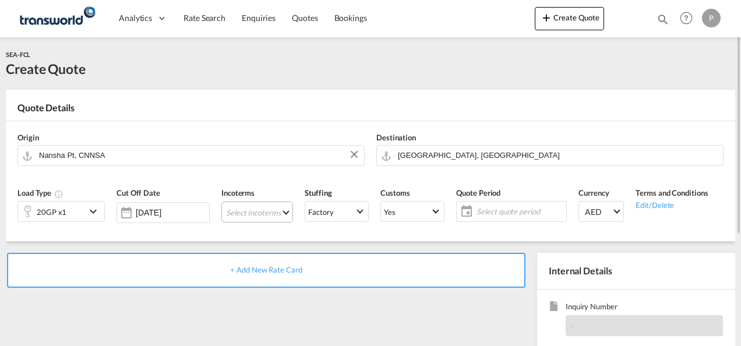
click at [245, 213] on md-select "Select Incoterms DAP - export Delivered at Place CIF - export Cost,Insurance an…" at bounding box center [257, 211] width 72 height 21
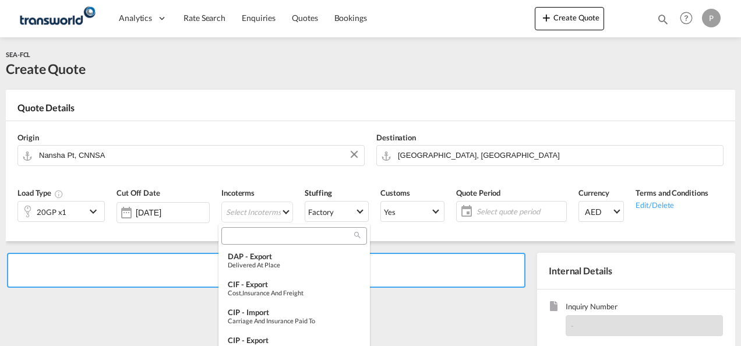
click at [253, 231] on input "search" at bounding box center [289, 236] width 129 height 10
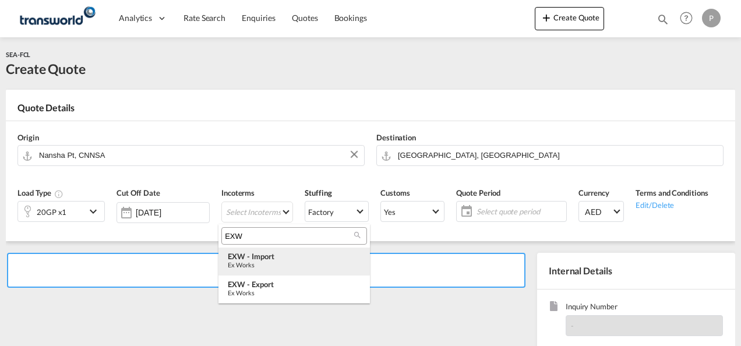
type input "EXW"
click at [260, 253] on div "EXW - import" at bounding box center [294, 256] width 133 height 9
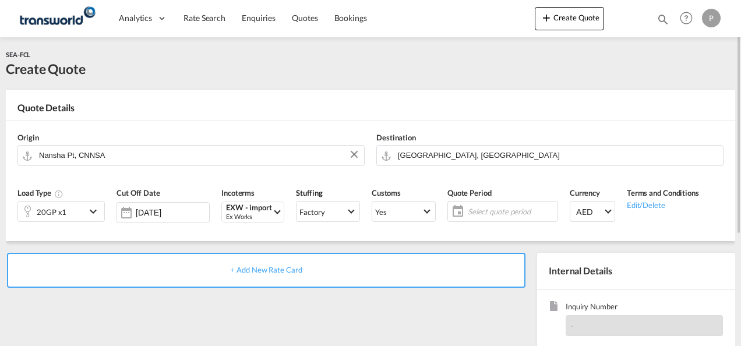
click at [483, 206] on span "Select quote period" at bounding box center [511, 211] width 87 height 10
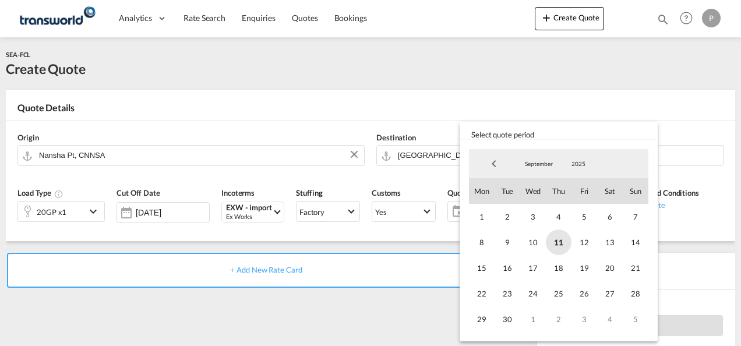
click at [556, 240] on span "11" at bounding box center [559, 242] width 26 height 26
click at [512, 318] on span "30" at bounding box center [507, 319] width 26 height 26
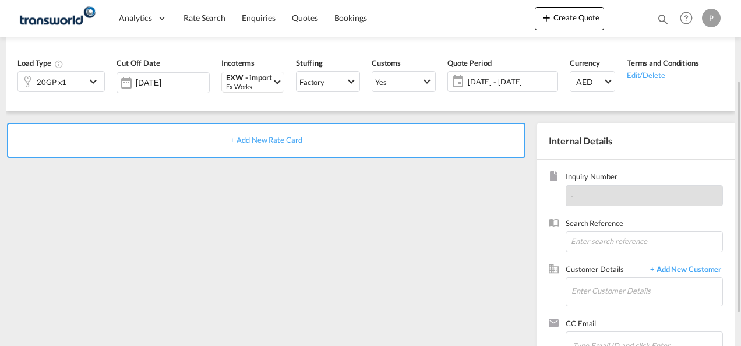
scroll to position [133, 0]
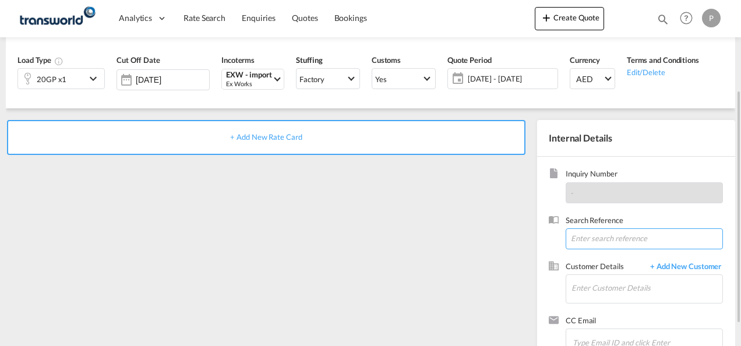
click at [583, 235] on input at bounding box center [643, 238] width 157 height 21
type input "TWG824"
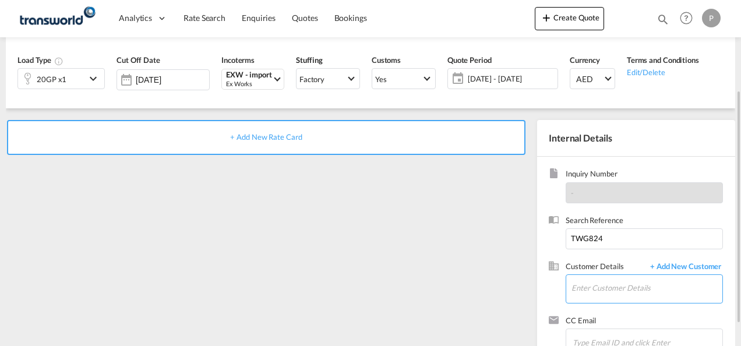
click at [592, 292] on input "Enter Customer Details" at bounding box center [646, 288] width 151 height 26
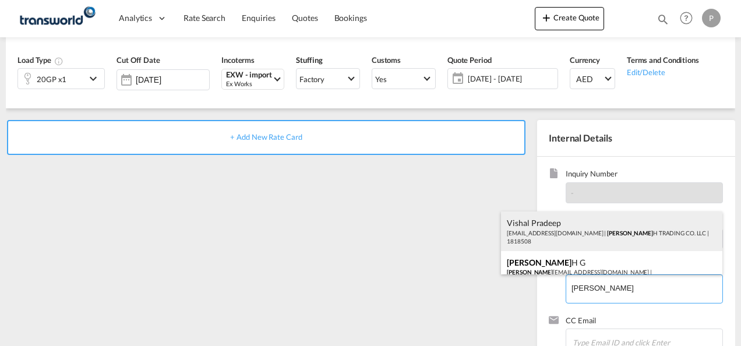
click at [579, 243] on div "Vishal Pradeep [EMAIL_ADDRESS][DOMAIN_NAME] | [PERSON_NAME] H TRADING CO. LLC |…" at bounding box center [611, 231] width 221 height 40
type input "PRAKASH TRADING CO. LLC, Vishal Pradeep, [EMAIL_ADDRESS][DOMAIN_NAME]"
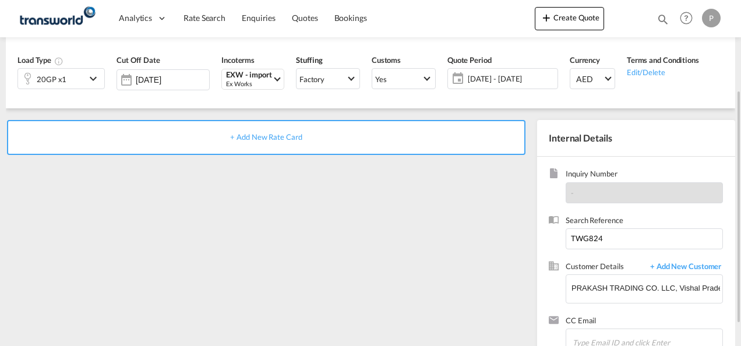
click at [278, 132] on div "+ Add New Rate Card" at bounding box center [266, 137] width 518 height 35
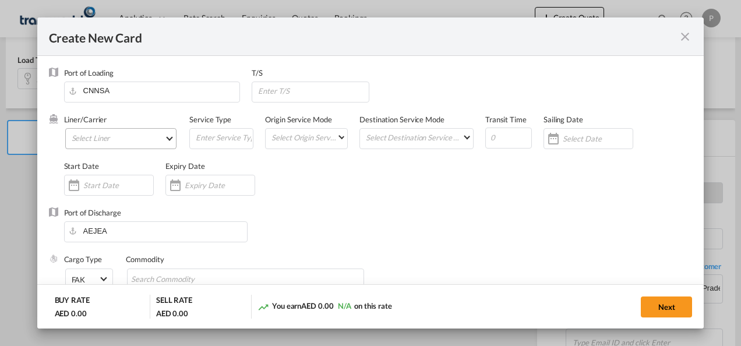
type input "Basic Ocean Freight"
select select "per equipment"
click at [112, 141] on md-select "Select Liner 2HM LOGISTICS D.O.O 2HM LOGISTICS D.O.O. / TDWC-CAPODISTRI 2HM LOG…" at bounding box center [121, 138] width 112 height 21
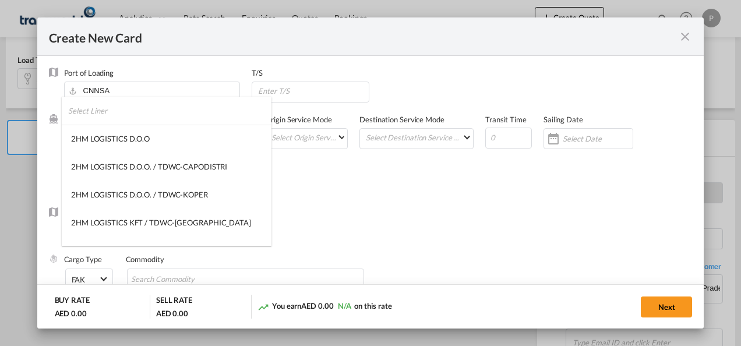
click at [137, 115] on input "search" at bounding box center [169, 111] width 203 height 28
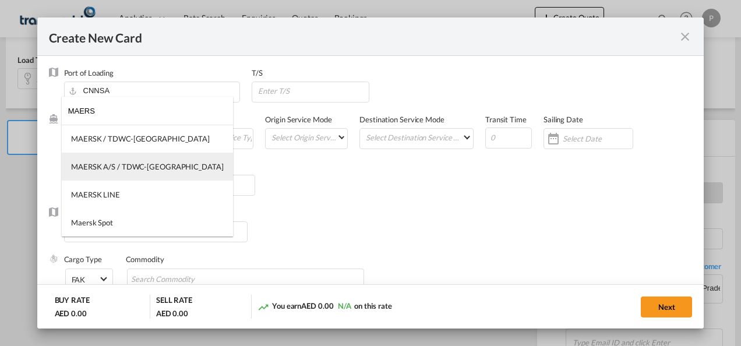
type input "MAERS"
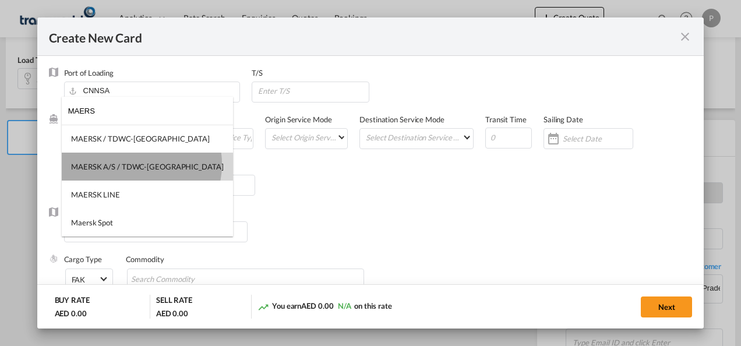
click at [141, 164] on div "MAERSK A/S / TDWC-[GEOGRAPHIC_DATA]" at bounding box center [147, 166] width 153 height 10
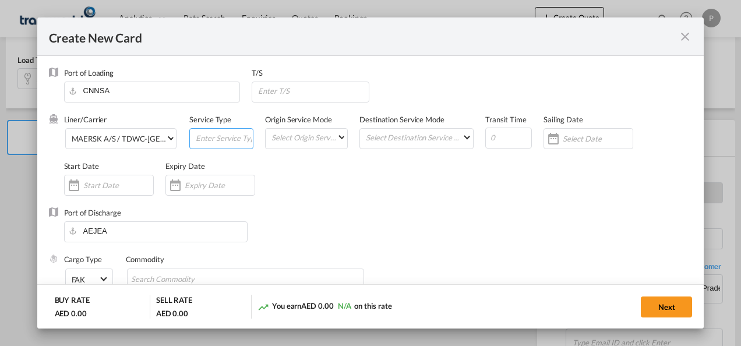
click at [222, 137] on input "Create New CardPort ..." at bounding box center [223, 137] width 58 height 17
type input "EXW IMPORT"
click at [201, 181] on input "Create New CardPort ..." at bounding box center [220, 185] width 70 height 9
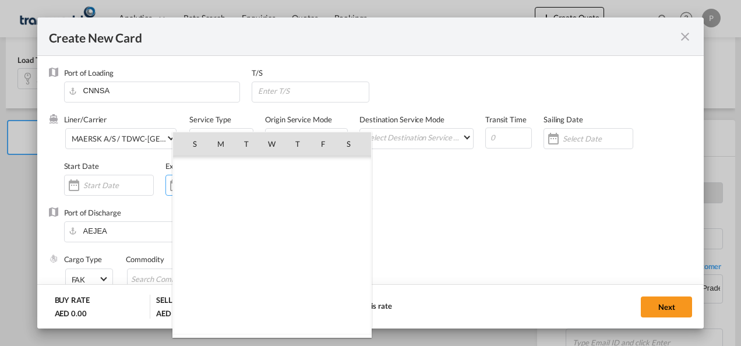
scroll to position [269740, 0]
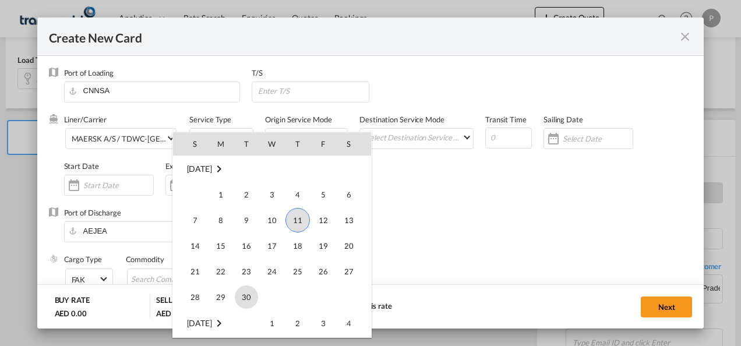
click at [248, 292] on span "30" at bounding box center [246, 296] width 23 height 23
type input "[DATE]"
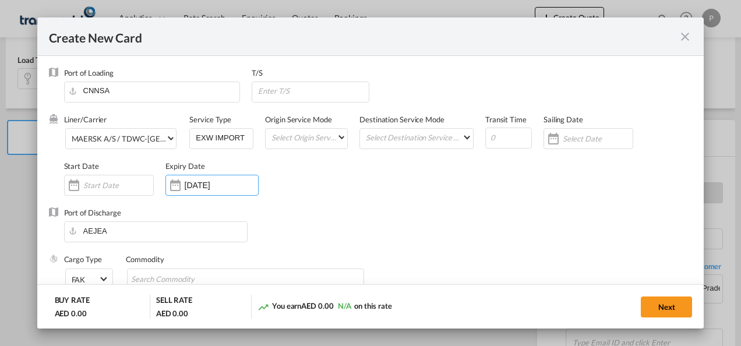
scroll to position [115, 0]
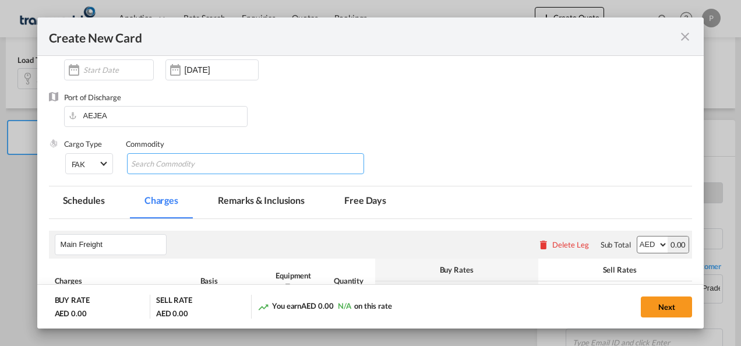
click at [151, 162] on input "Chips input." at bounding box center [184, 164] width 107 height 19
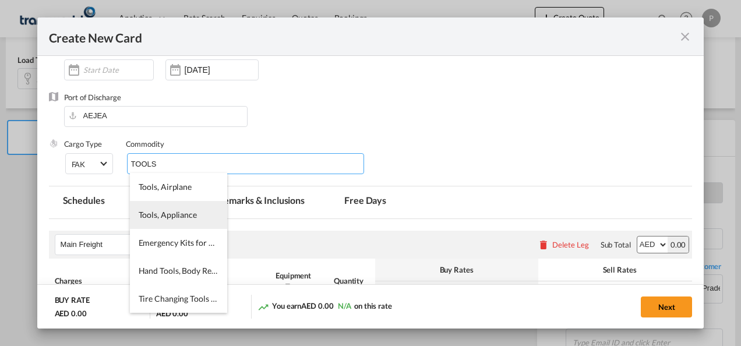
type input "TOOLS"
click at [161, 210] on li "Tools, Appliance" at bounding box center [178, 215] width 97 height 28
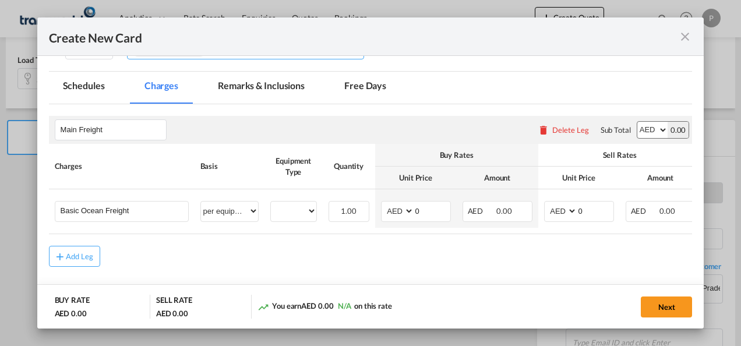
scroll to position [231, 0]
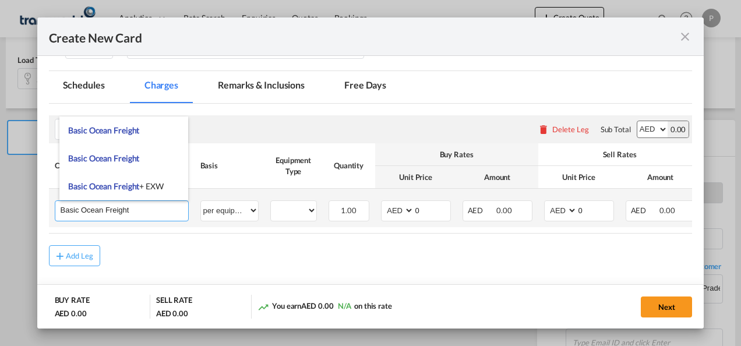
click at [144, 210] on input "Basic Ocean Freight" at bounding box center [125, 209] width 128 height 17
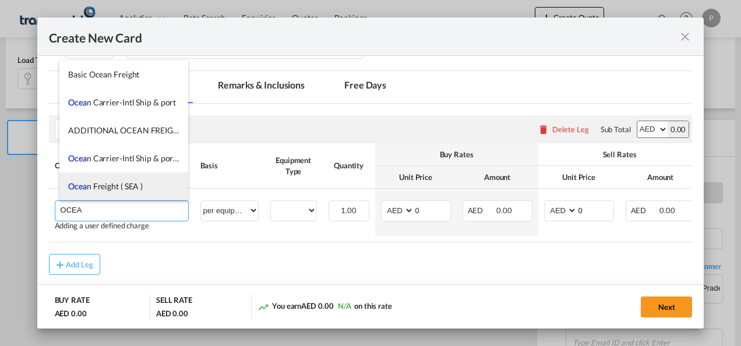
click at [133, 191] on li "Ocea n Freight ( SEA )" at bounding box center [123, 186] width 129 height 28
type input "Ocean Freight ( SEA )"
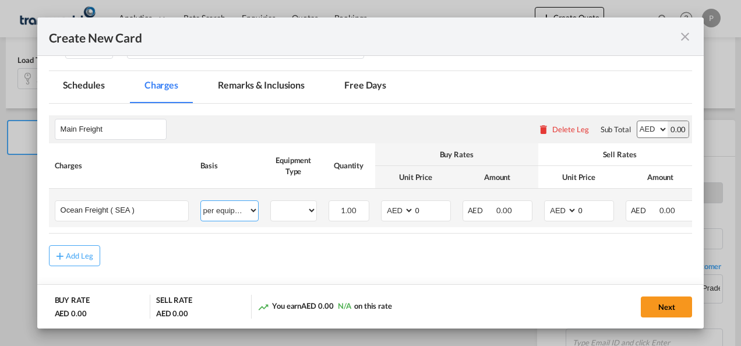
click at [224, 206] on select "per equipment per container per B/L per shipping bill per shipment % on freight…" at bounding box center [229, 210] width 57 height 19
select select "per shipment"
click at [201, 201] on select "per equipment per container per B/L per shipping bill per shipment % on freight…" at bounding box center [229, 210] width 57 height 19
click at [431, 208] on input "0" at bounding box center [432, 209] width 36 height 17
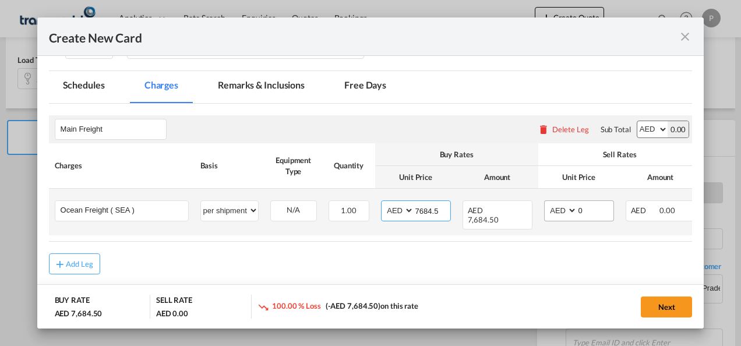
type input "7684.5"
click at [593, 204] on input "0" at bounding box center [595, 209] width 36 height 17
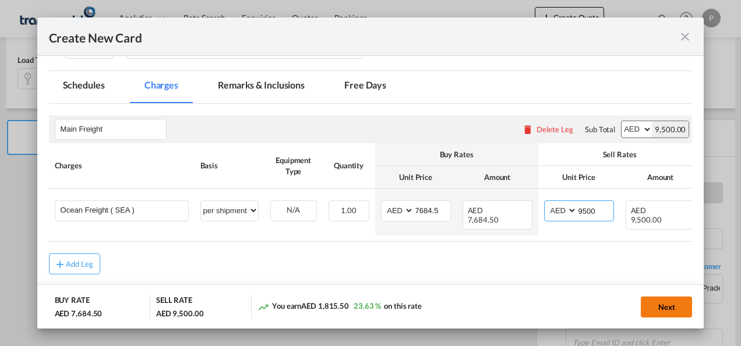
type input "9500"
click at [670, 301] on button "Next" at bounding box center [666, 306] width 51 height 21
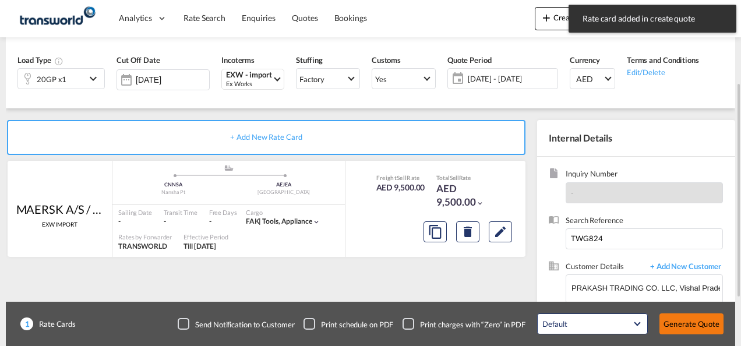
click at [695, 330] on button "Generate Quote" at bounding box center [691, 323] width 64 height 21
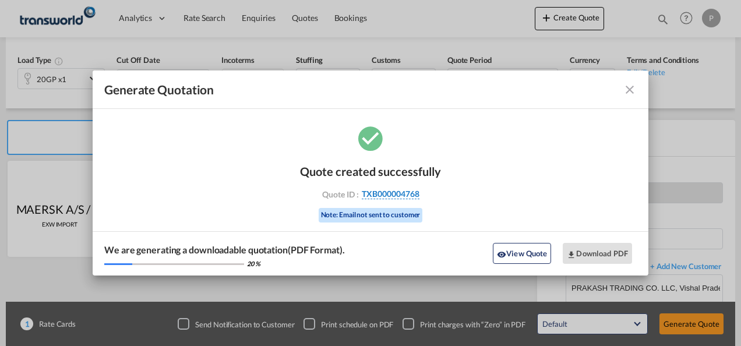
click at [391, 193] on span "TXB000004768" at bounding box center [391, 194] width 58 height 10
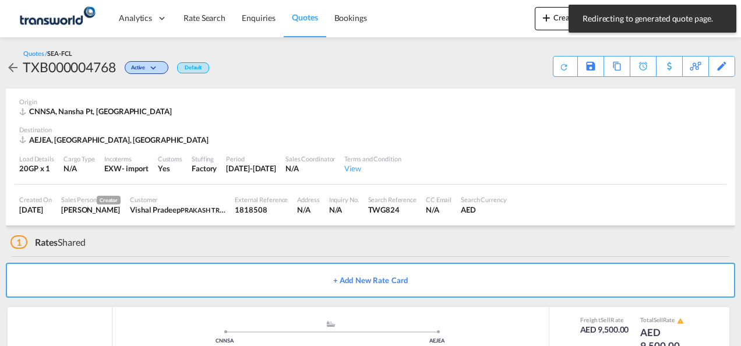
scroll to position [72, 0]
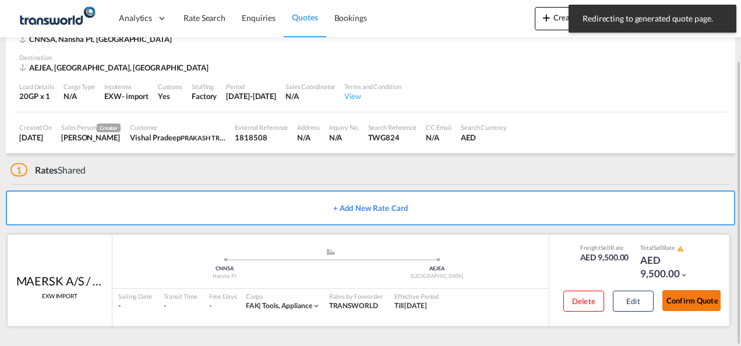
click at [673, 296] on button "Confirm Quote" at bounding box center [691, 300] width 58 height 21
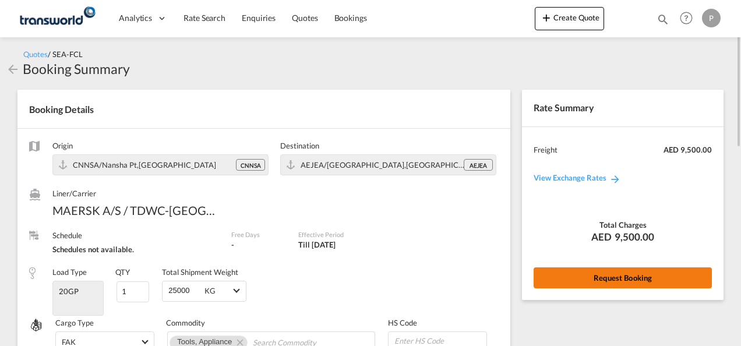
click at [594, 274] on button "Request Booking" at bounding box center [622, 277] width 178 height 21
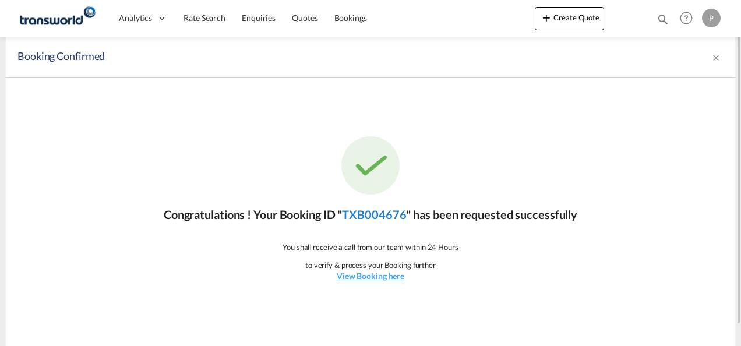
click at [372, 211] on link "TXB004676" at bounding box center [374, 214] width 64 height 14
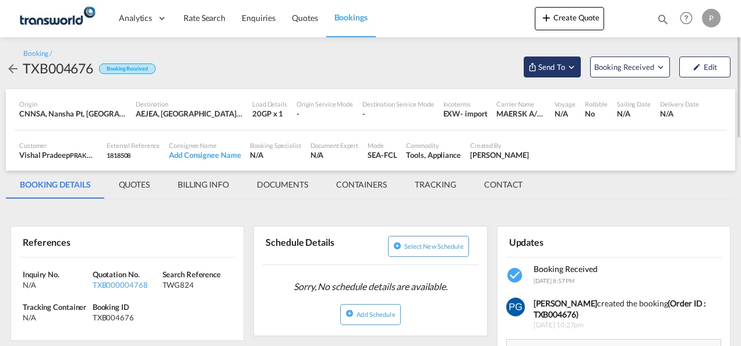
click at [557, 66] on span "Send To" at bounding box center [551, 67] width 29 height 12
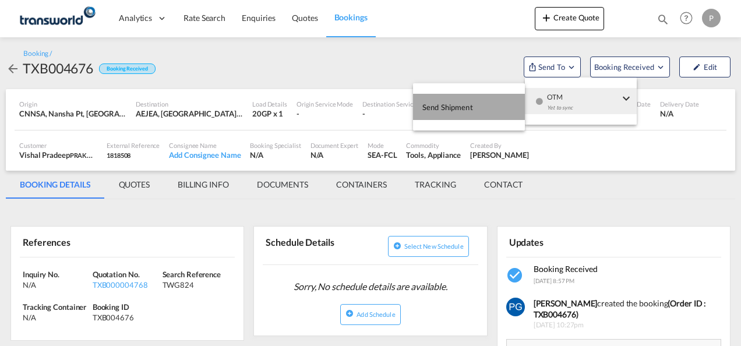
click at [484, 100] on button "Send Shipment" at bounding box center [469, 107] width 112 height 26
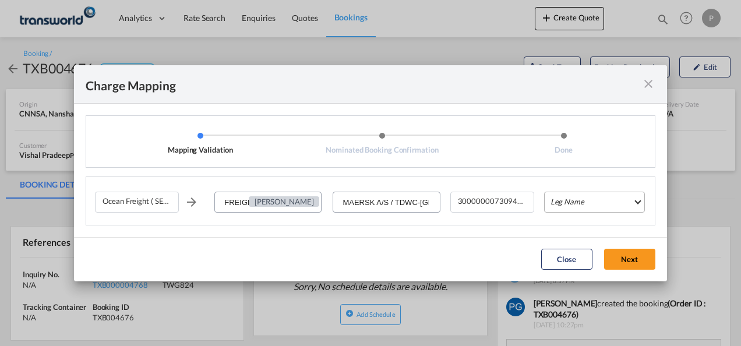
click at [562, 200] on md-select "Leg Name HANDLING ORIGIN VESSEL HANDLING DESTINATION OTHERS TL PICK UP CUSTOMS …" at bounding box center [594, 202] width 101 height 21
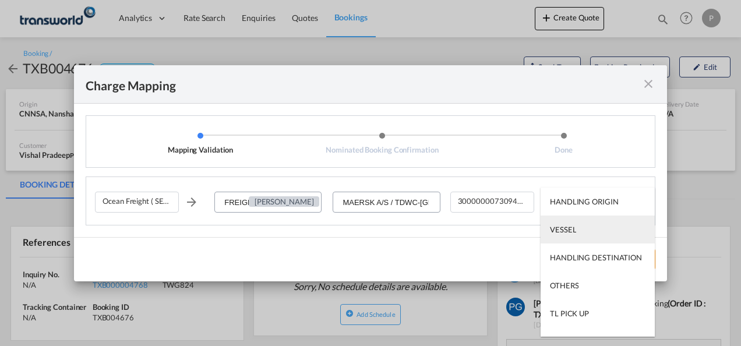
click at [561, 231] on div "VESSEL" at bounding box center [563, 229] width 26 height 10
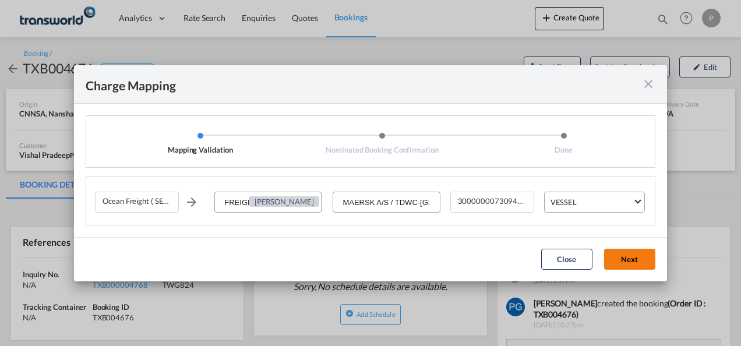
click at [609, 256] on button "Next" at bounding box center [629, 259] width 51 height 21
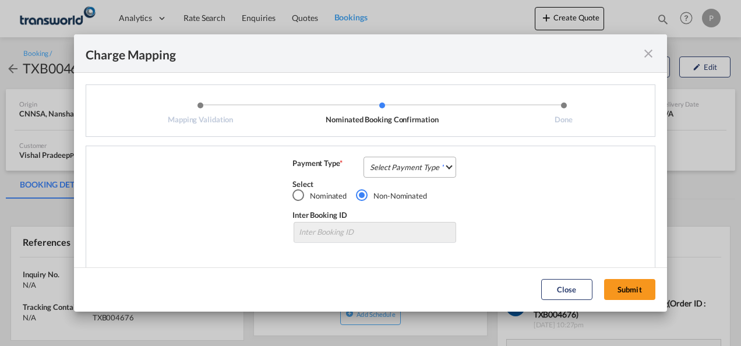
click at [408, 171] on md-select "Select Payment Type COLLECT PREPAID" at bounding box center [409, 167] width 93 height 21
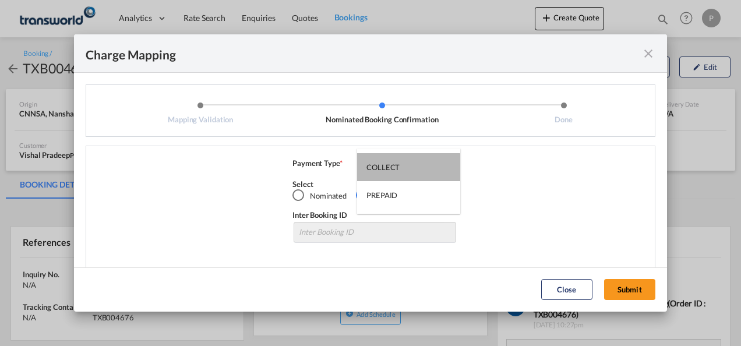
click at [408, 171] on md-option "COLLECT" at bounding box center [408, 167] width 103 height 28
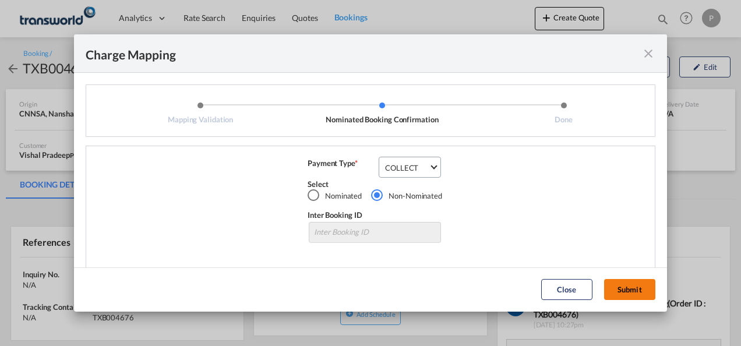
click at [626, 290] on button "Submit" at bounding box center [629, 289] width 51 height 21
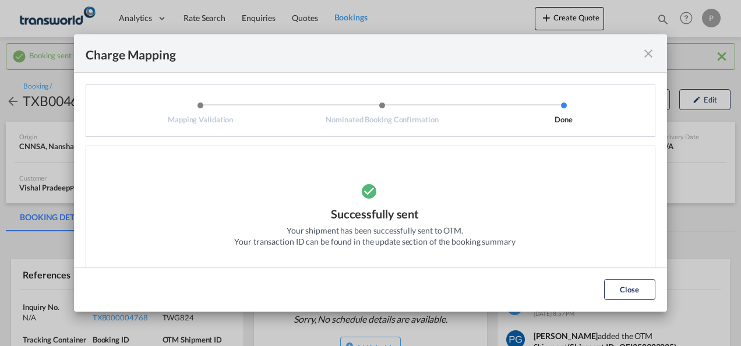
click at [647, 55] on md-icon "icon-close fg-AAA8AD cursor" at bounding box center [648, 54] width 14 height 14
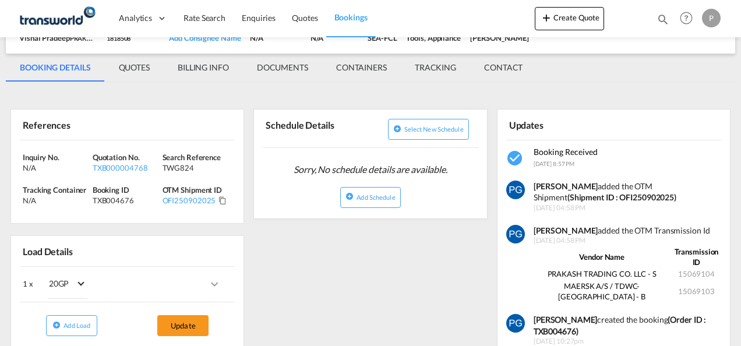
scroll to position [158, 0]
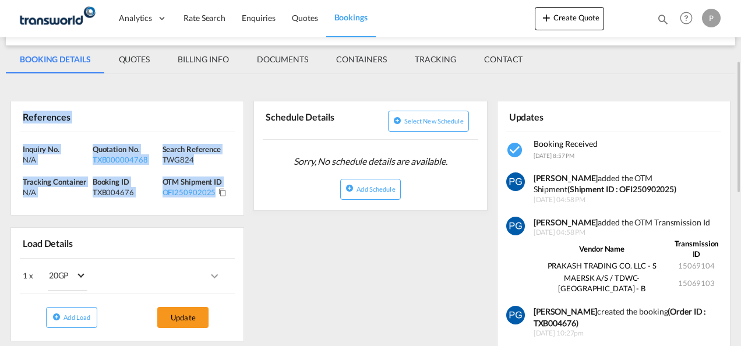
drag, startPoint x: 24, startPoint y: 104, endPoint x: 233, endPoint y: 217, distance: 236.8
copy div "References Inquiry No. N/A Quotation No. TXB000004768 Search Reference TWG824 T…"
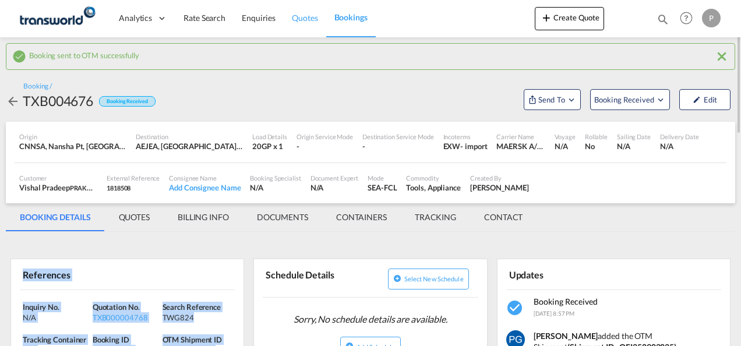
click at [298, 23] on span "Quotes" at bounding box center [305, 18] width 26 height 12
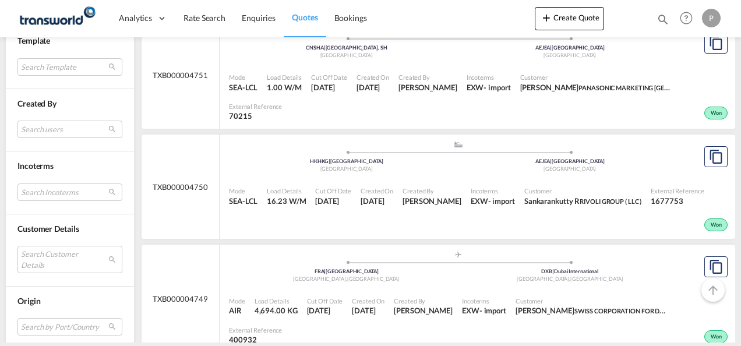
scroll to position [427, 0]
click at [50, 250] on md-select "Search Customer Details user name user [PERSON_NAME] [PERSON_NAME][EMAIL_ADDRES…" at bounding box center [69, 258] width 105 height 27
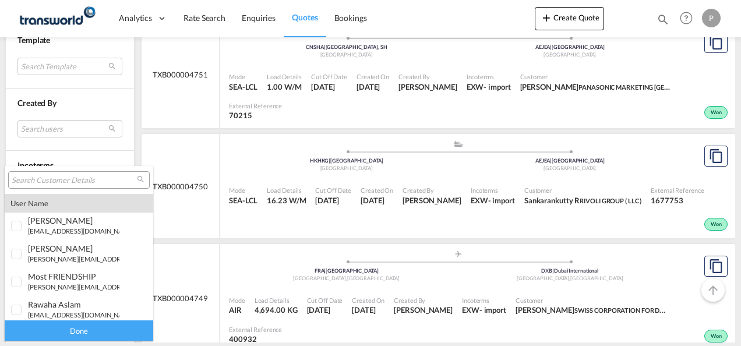
click at [54, 181] on input "search" at bounding box center [74, 180] width 125 height 10
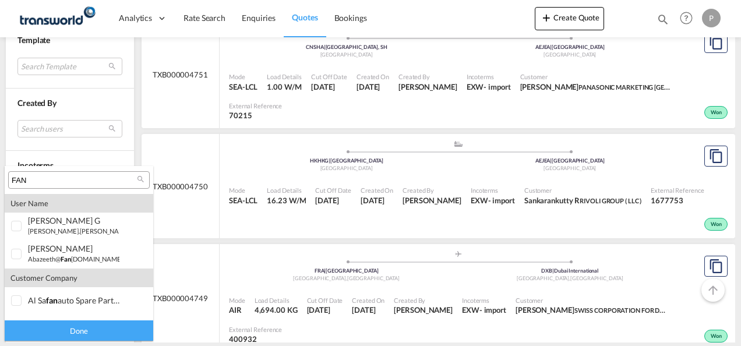
type input "FAN"
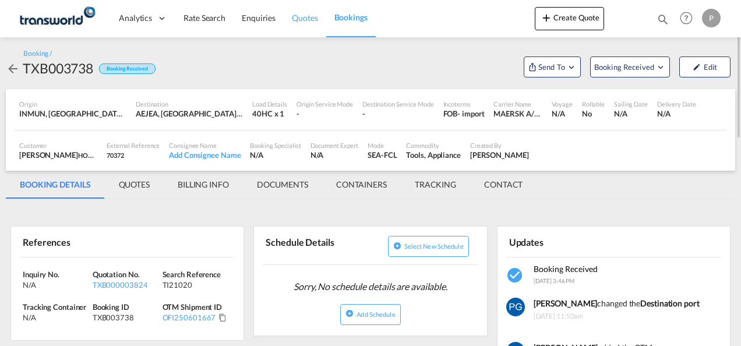
click at [300, 26] on link "Quotes" at bounding box center [305, 18] width 42 height 38
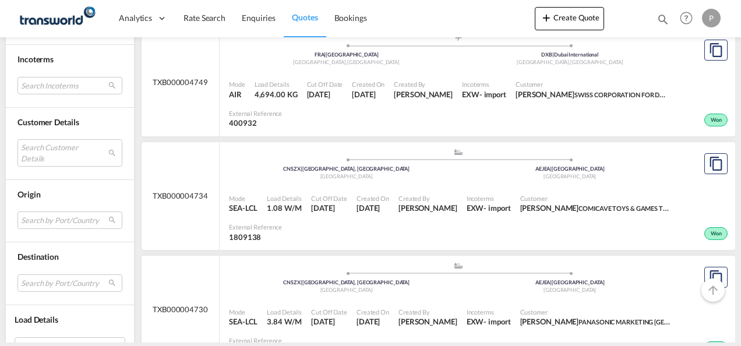
scroll to position [534, 0]
click at [53, 144] on md-select "Search Customer Details user name user [PERSON_NAME] [PERSON_NAME][EMAIL_ADDRES…" at bounding box center [69, 152] width 105 height 27
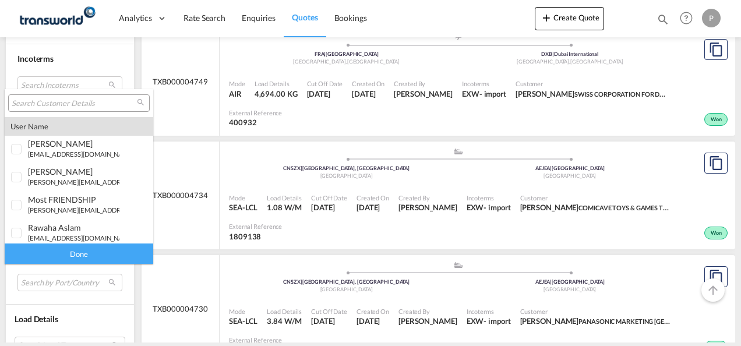
click at [50, 102] on input "search" at bounding box center [74, 103] width 125 height 10
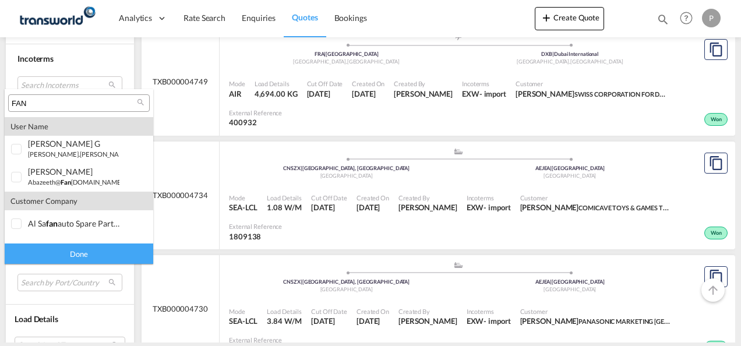
type input "FAN"
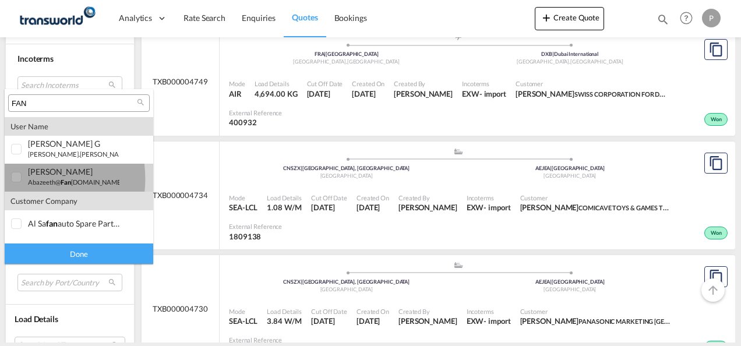
click at [22, 179] on div at bounding box center [17, 178] width 12 height 12
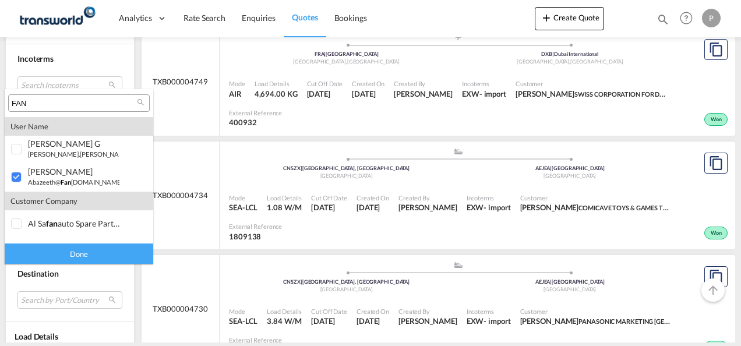
click at [73, 253] on div "Done" at bounding box center [79, 253] width 148 height 20
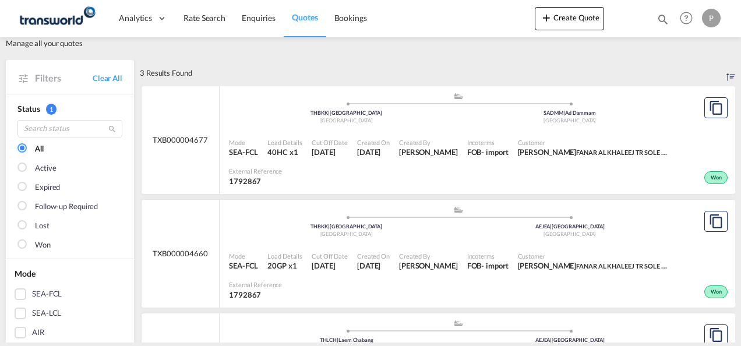
scroll to position [0, 0]
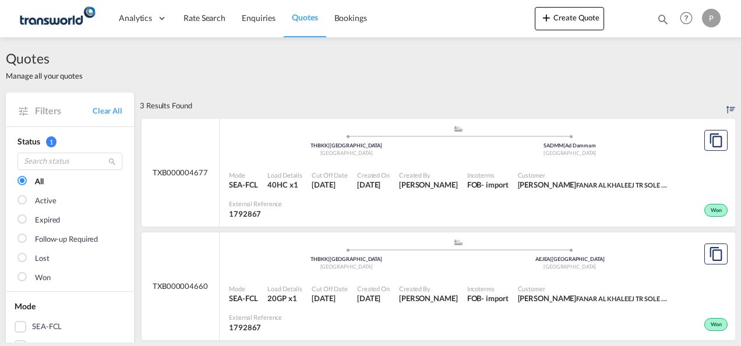
click at [483, 193] on div "Incoterms FOB - import" at bounding box center [487, 180] width 51 height 29
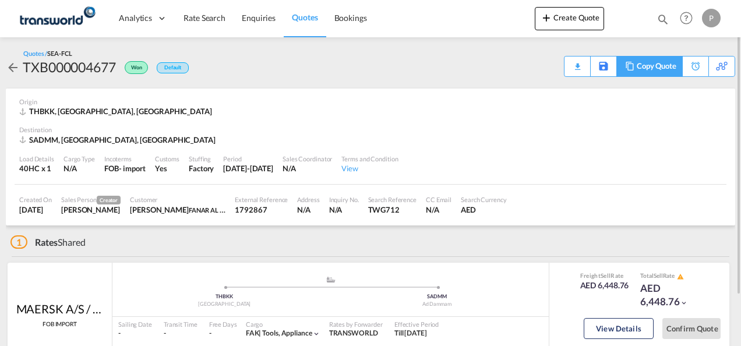
click at [635, 65] on md-icon at bounding box center [629, 66] width 14 height 9
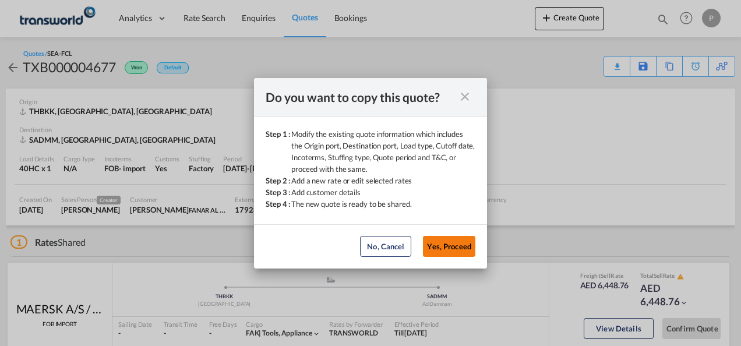
click at [437, 245] on button "Yes, Proceed" at bounding box center [449, 246] width 52 height 21
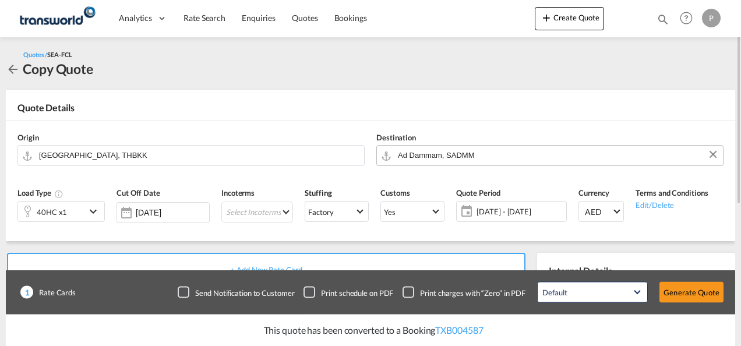
click at [471, 152] on input "Ad Dammam, SADMM" at bounding box center [557, 155] width 319 height 20
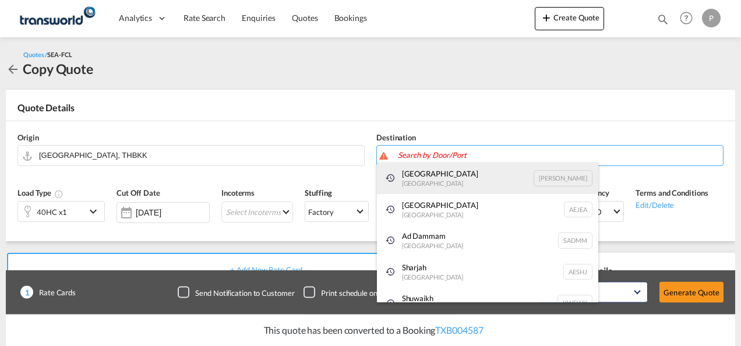
click at [454, 176] on div "Luanda [GEOGRAPHIC_DATA] [PERSON_NAME]" at bounding box center [487, 177] width 221 height 31
type input "Luanda, [PERSON_NAME]"
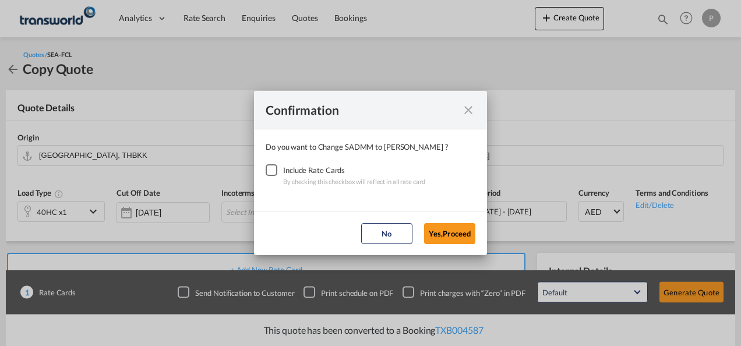
click at [268, 169] on div "Checkbox No Ink" at bounding box center [272, 170] width 12 height 12
click at [439, 234] on button "Yes,Proceed" at bounding box center [449, 233] width 51 height 21
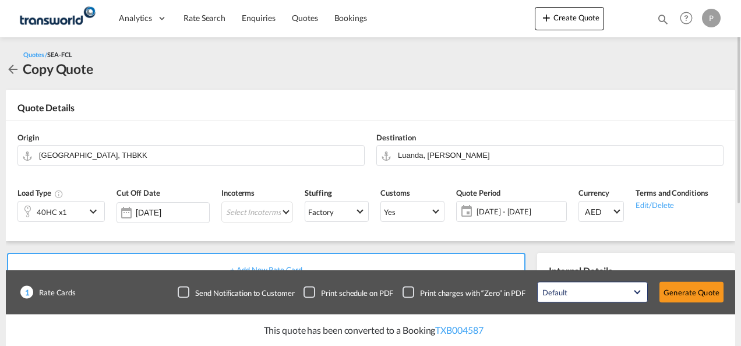
click at [69, 214] on div "40HC x1" at bounding box center [52, 211] width 68 height 20
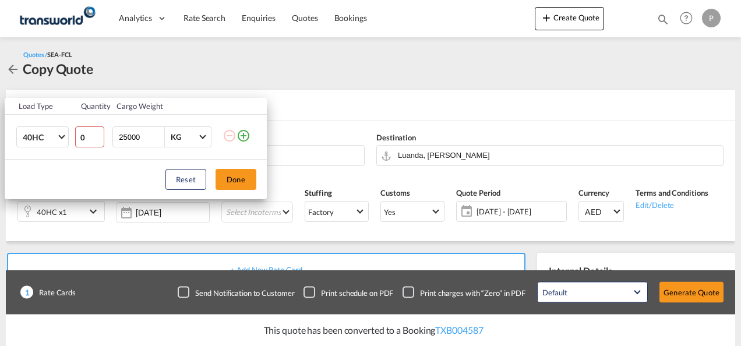
click at [99, 140] on input "0" at bounding box center [89, 136] width 29 height 21
click at [98, 134] on input "1" at bounding box center [89, 136] width 29 height 21
type input "2"
click at [98, 134] on input "2" at bounding box center [89, 136] width 29 height 21
click at [236, 173] on button "Done" at bounding box center [235, 179] width 41 height 21
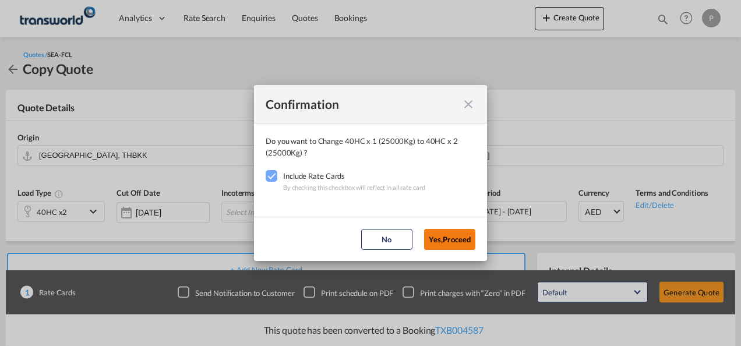
click at [447, 237] on button "Yes,Proceed" at bounding box center [449, 239] width 51 height 21
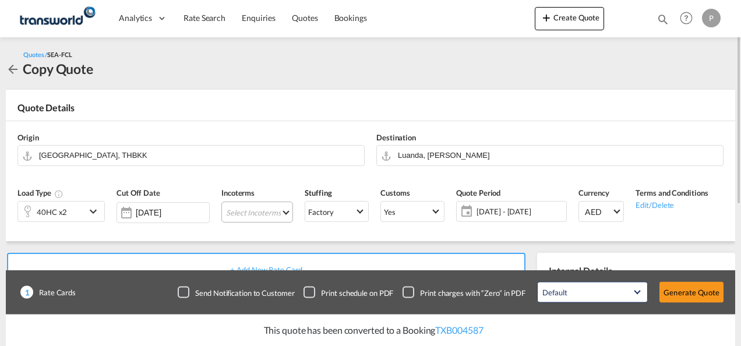
click at [239, 205] on md-select "Select Incoterms FAS - import Free Alongside Ship FAS - export Free Alongside S…" at bounding box center [257, 211] width 72 height 21
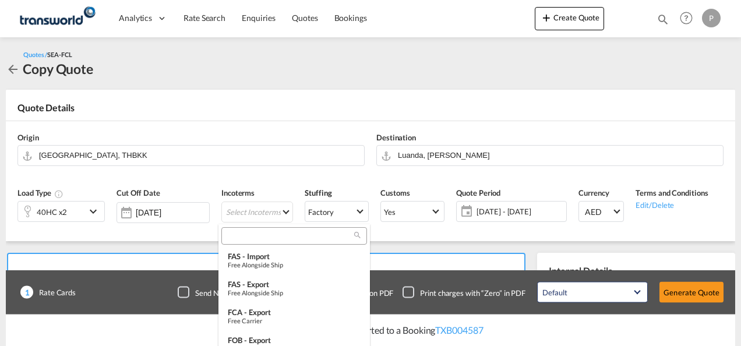
click at [240, 234] on input "search" at bounding box center [289, 236] width 129 height 10
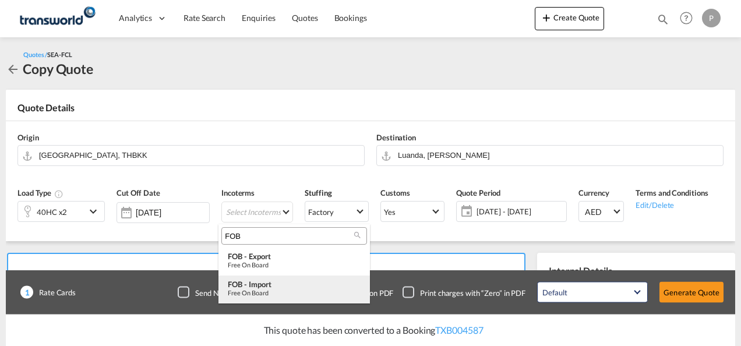
type input "FOB"
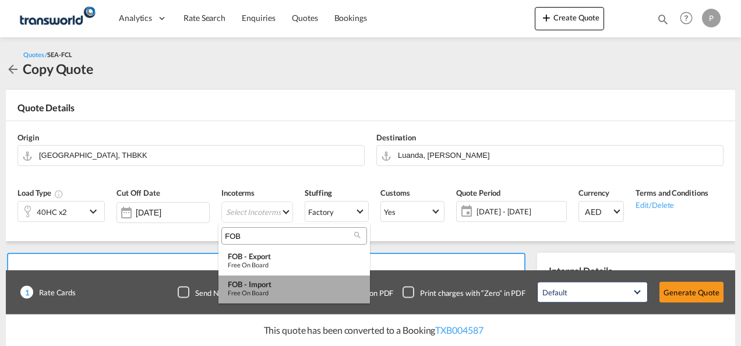
click at [260, 299] on md-option "FOB - import Free on Board" at bounding box center [293, 289] width 151 height 28
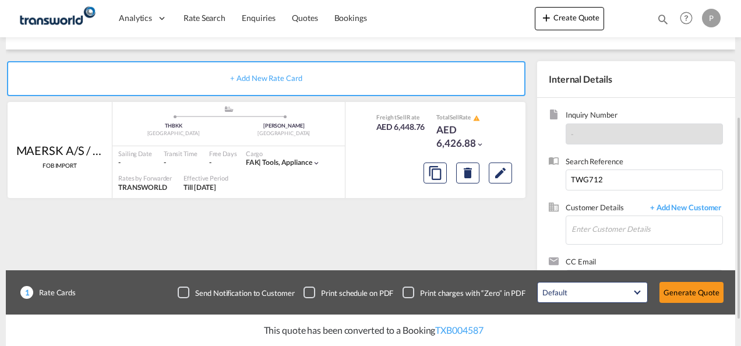
scroll to position [193, 0]
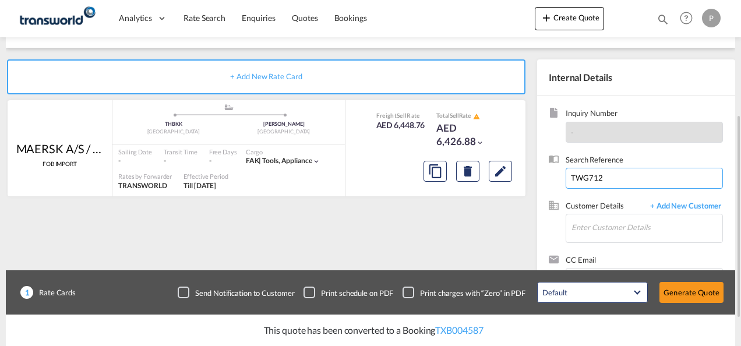
click at [610, 179] on input "TWG712" at bounding box center [643, 178] width 157 height 21
type input "TWG798"
click at [592, 231] on input "Enter Customer Details" at bounding box center [646, 227] width 151 height 26
type input "FANAR"
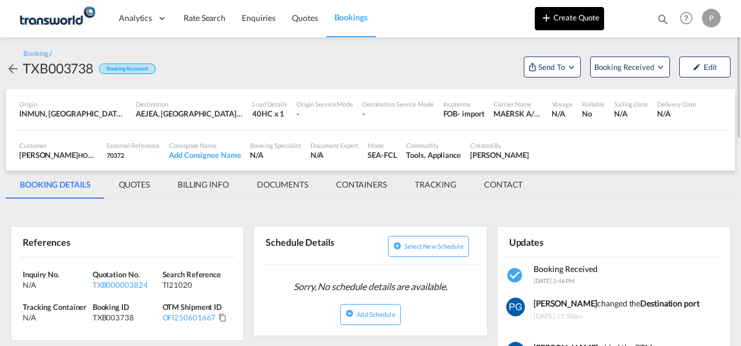
click at [575, 16] on button "Create Quote" at bounding box center [569, 18] width 69 height 23
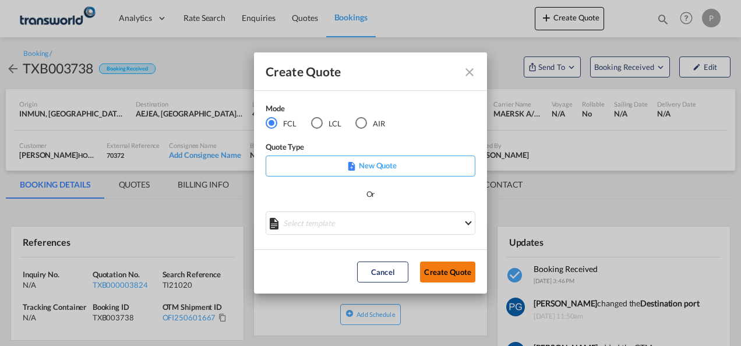
click at [455, 268] on button "Create Quote" at bounding box center [447, 271] width 55 height 21
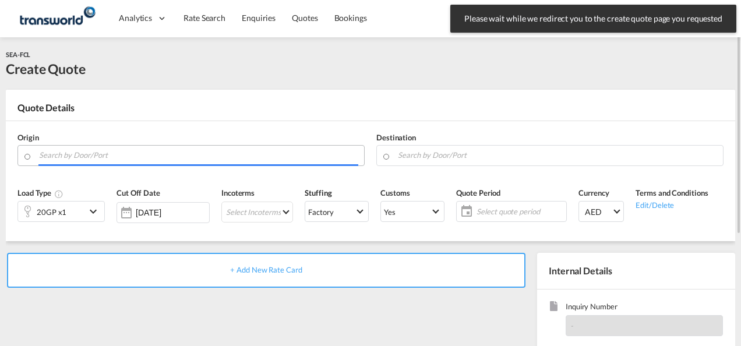
click at [176, 157] on input "Search by Door/Port" at bounding box center [198, 155] width 319 height 20
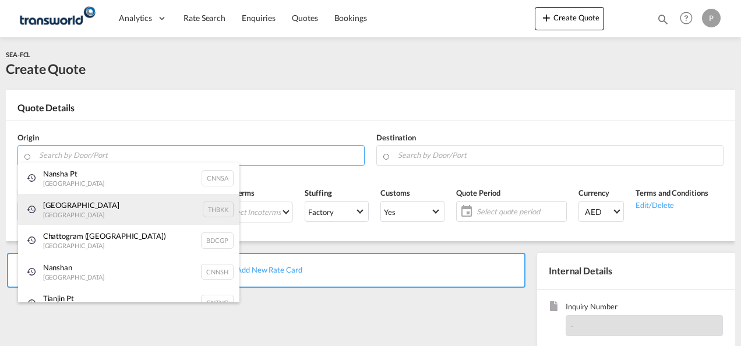
click at [146, 208] on div "Bangkok Thailand THBKK" at bounding box center [128, 209] width 221 height 31
type input "[GEOGRAPHIC_DATA], THBKK"
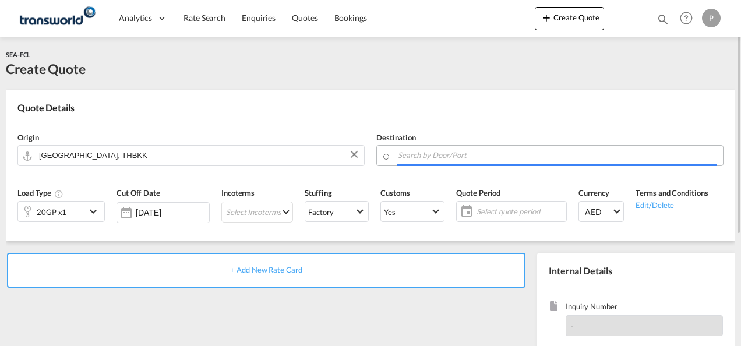
click at [423, 155] on input "Search by Door/Port" at bounding box center [557, 155] width 319 height 20
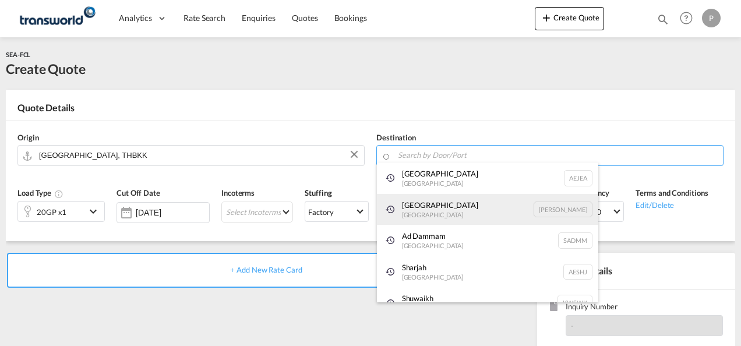
click at [421, 199] on div "Luanda [GEOGRAPHIC_DATA] [PERSON_NAME]" at bounding box center [487, 209] width 221 height 31
type input "Luanda, [PERSON_NAME]"
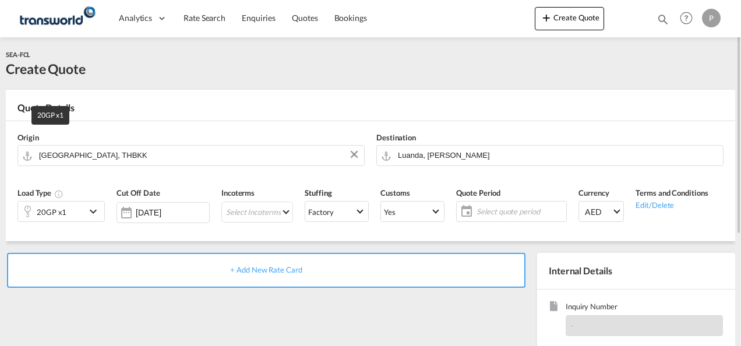
click at [60, 210] on div "20GP x1" at bounding box center [52, 212] width 30 height 16
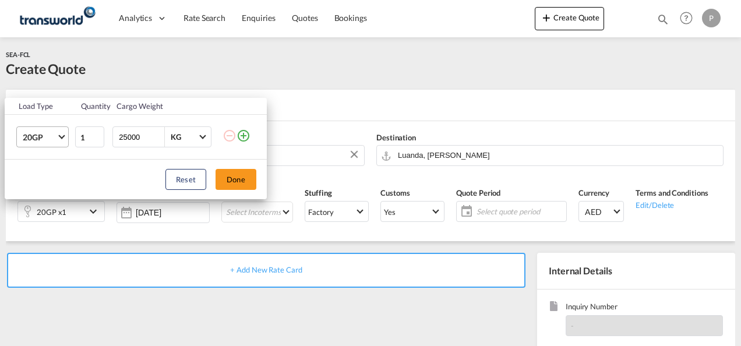
click at [56, 141] on md-select-value "20GP" at bounding box center [45, 137] width 47 height 20
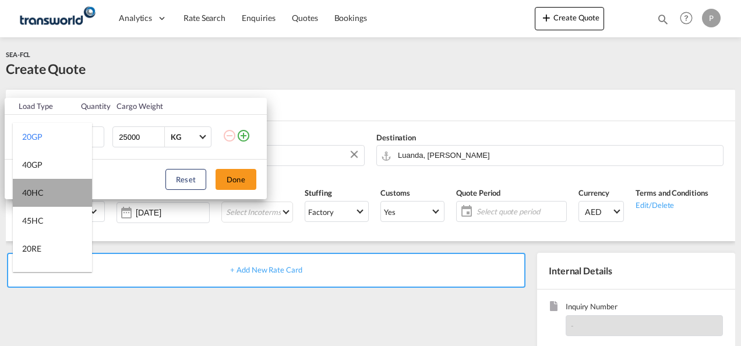
click at [52, 202] on md-option "40HC" at bounding box center [52, 193] width 79 height 28
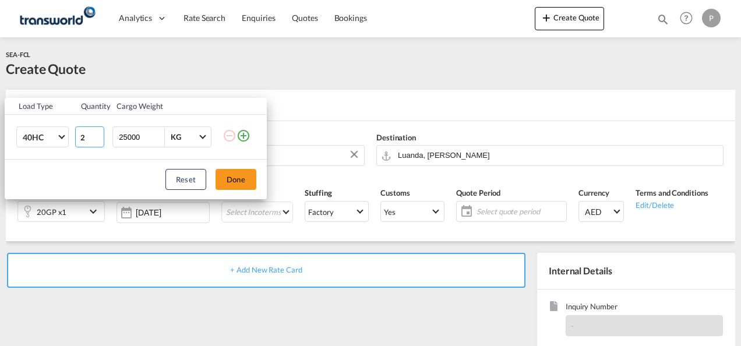
type input "2"
click at [97, 133] on input "2" at bounding box center [89, 136] width 29 height 21
click at [220, 180] on button "Done" at bounding box center [235, 179] width 41 height 21
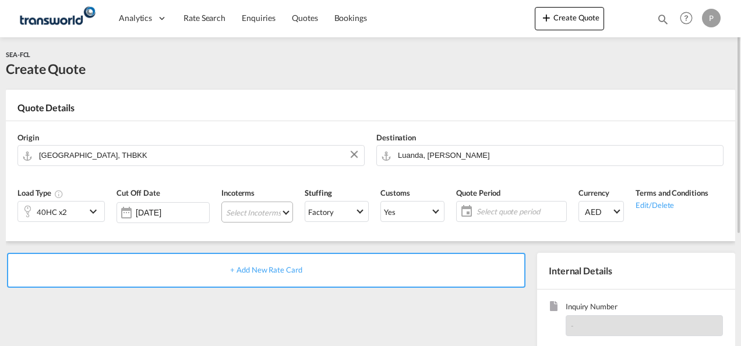
click at [248, 214] on md-select "Select Incoterms DAP - import Delivered at Place EXW - export Ex Works DPU - ex…" at bounding box center [257, 211] width 72 height 21
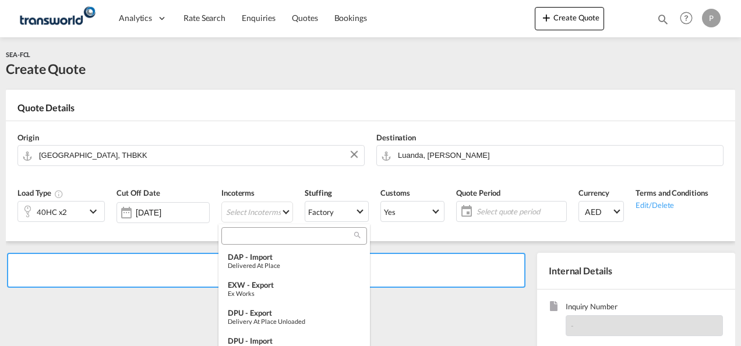
click at [250, 231] on input "search" at bounding box center [289, 236] width 129 height 10
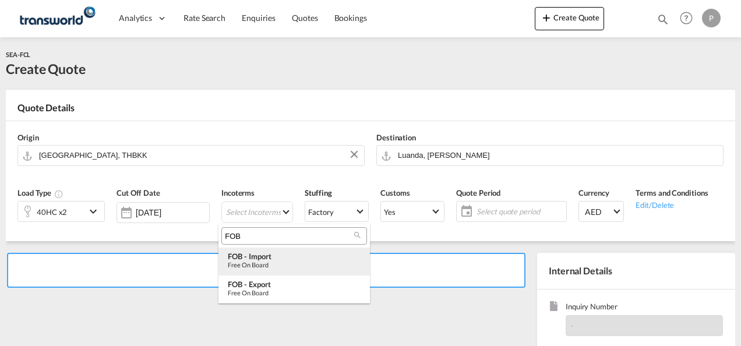
type input "FOB"
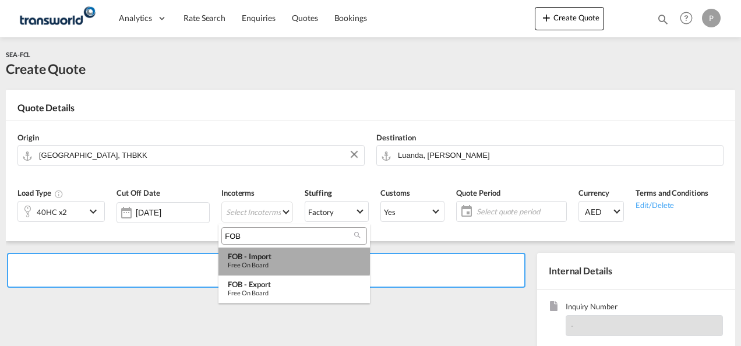
click at [254, 253] on div "FOB - import" at bounding box center [294, 256] width 133 height 9
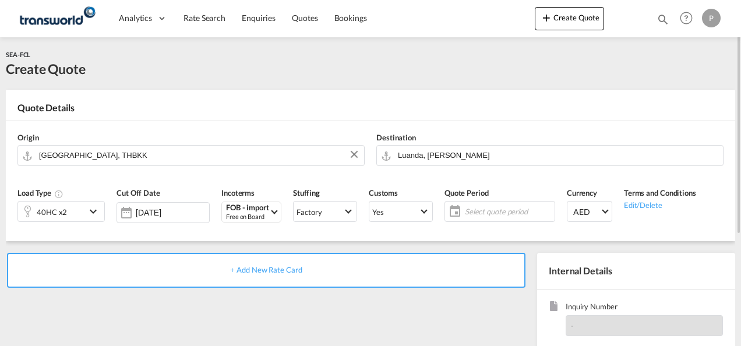
click at [479, 212] on span "Select quote period" at bounding box center [508, 211] width 87 height 10
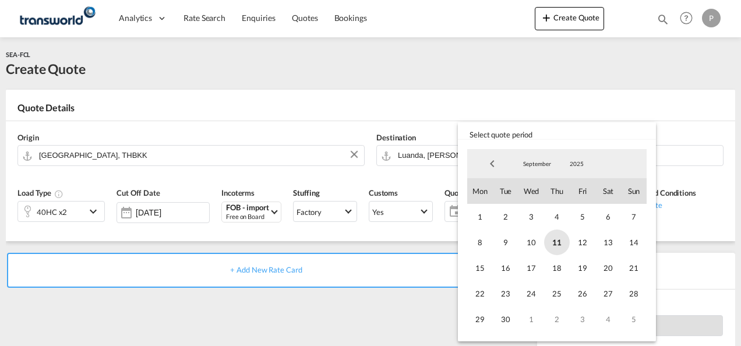
click at [555, 242] on span "11" at bounding box center [557, 242] width 26 height 26
click at [507, 310] on span "30" at bounding box center [506, 319] width 26 height 26
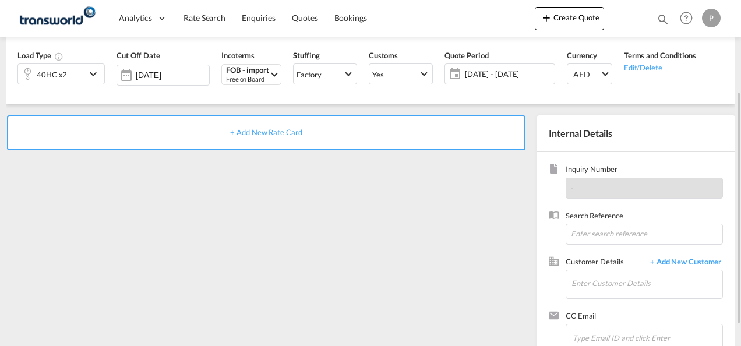
scroll to position [138, 0]
click at [581, 229] on input at bounding box center [643, 233] width 157 height 21
type input "TWG798"
click at [593, 286] on input "Enter Customer Details" at bounding box center [646, 283] width 151 height 26
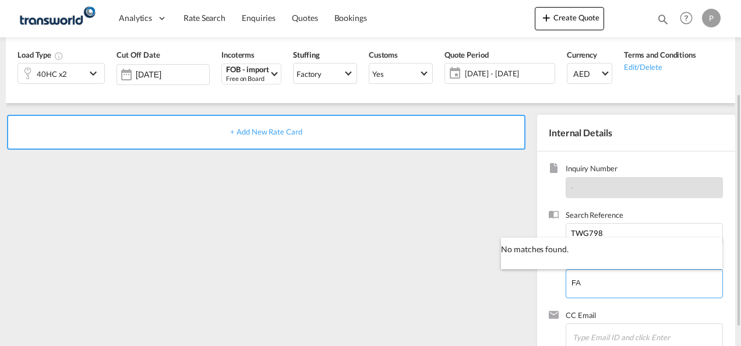
type input "F"
type input "A"
type input "F"
type input "B"
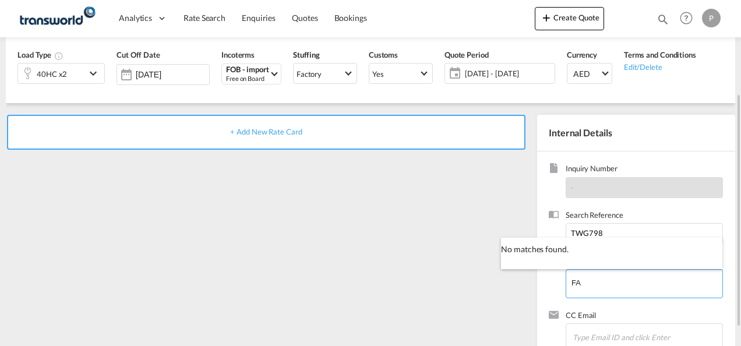
type input "F"
